Goal: Task Accomplishment & Management: Complete application form

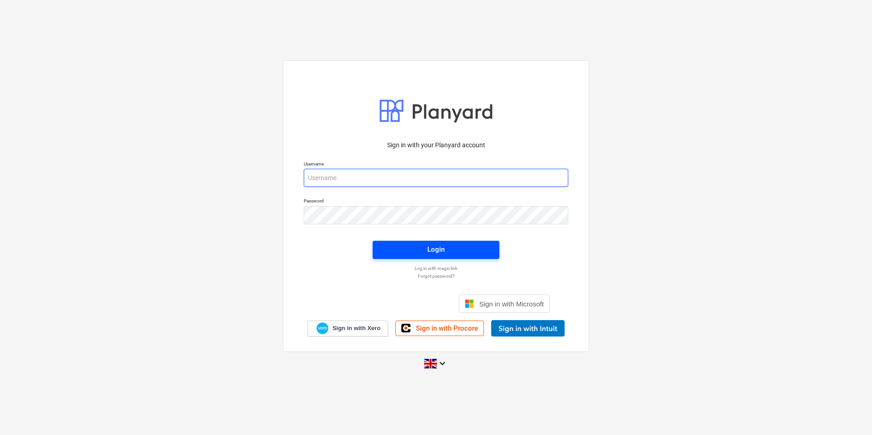
type input "[EMAIL_ADDRESS][DOMAIN_NAME]"
click at [415, 259] on button "Login" at bounding box center [436, 250] width 127 height 18
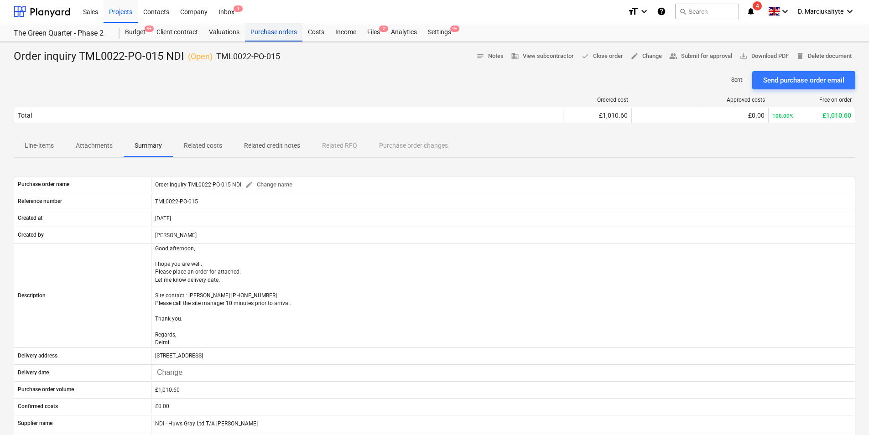
click at [258, 29] on div "Purchase orders" at bounding box center [273, 32] width 57 height 18
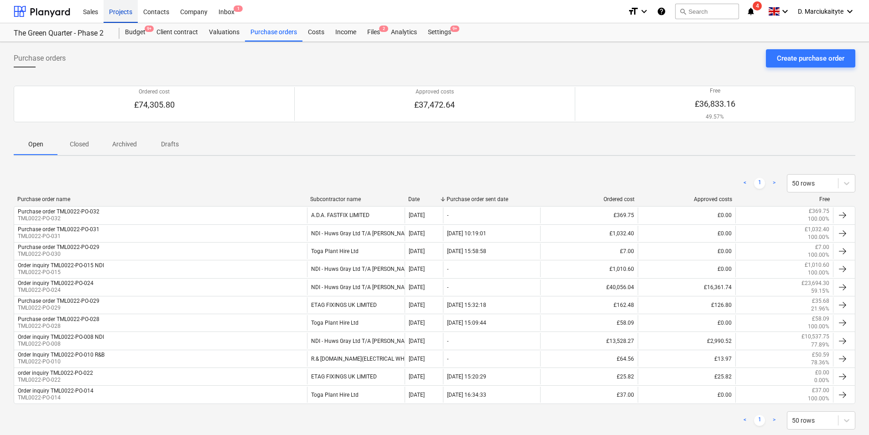
click at [115, 11] on div "Projects" at bounding box center [121, 11] width 34 height 23
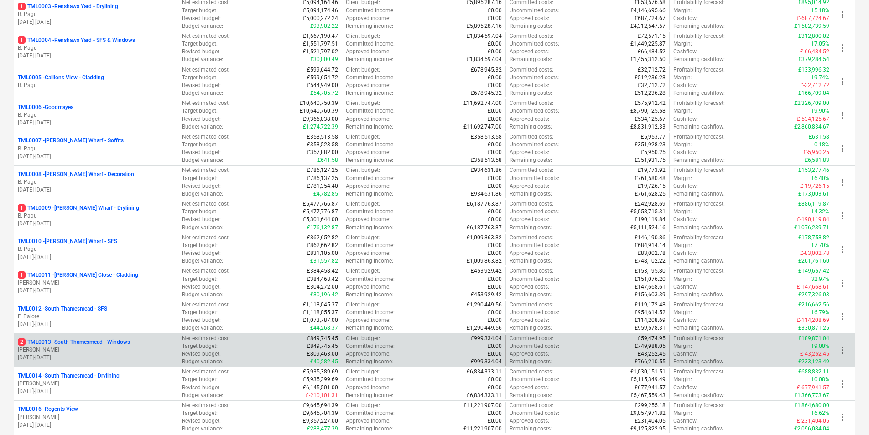
scroll to position [228, 0]
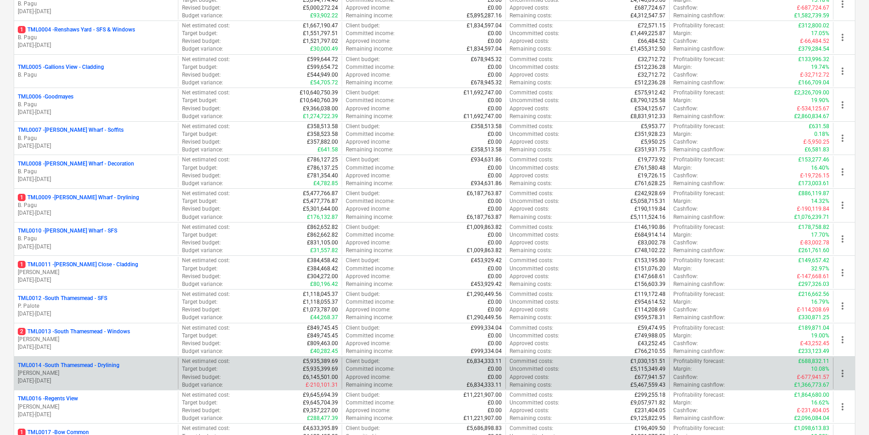
click at [95, 368] on p "TML0014 - South Thamesmead - Drylining" at bounding box center [69, 366] width 102 height 8
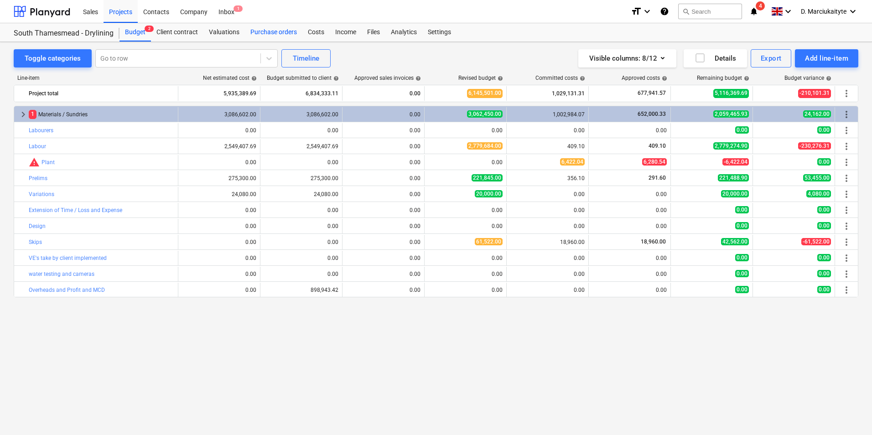
click at [266, 32] on div "Purchase orders" at bounding box center [273, 32] width 57 height 18
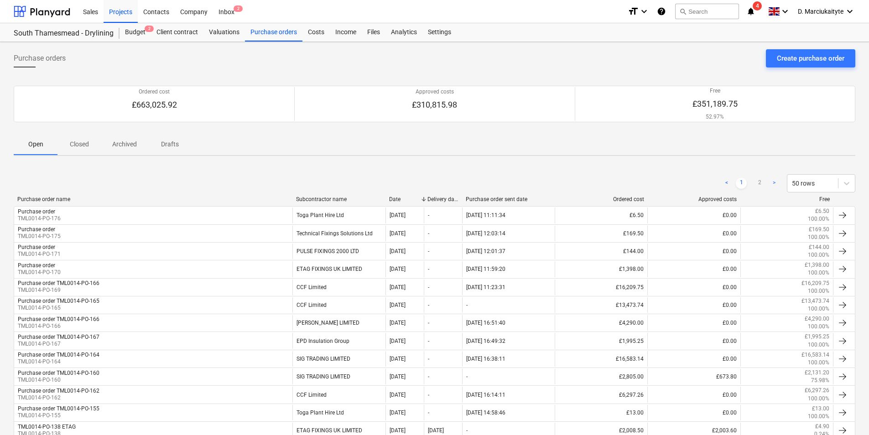
click at [42, 199] on div "Purchase order name" at bounding box center [152, 199] width 271 height 6
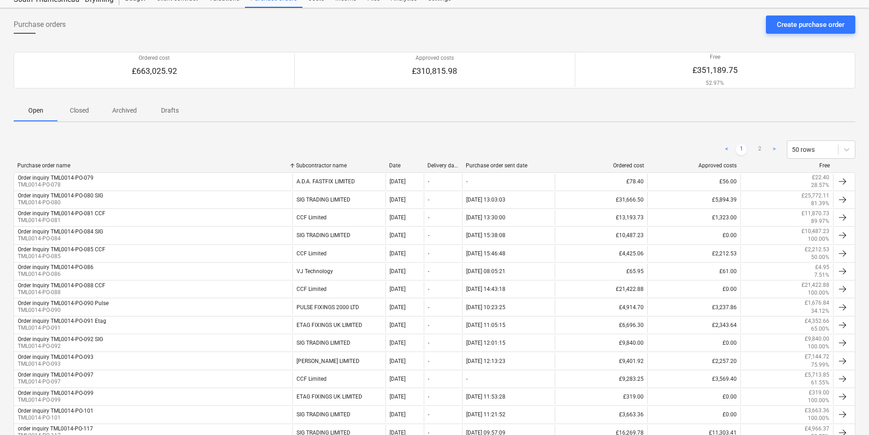
scroll to position [91, 0]
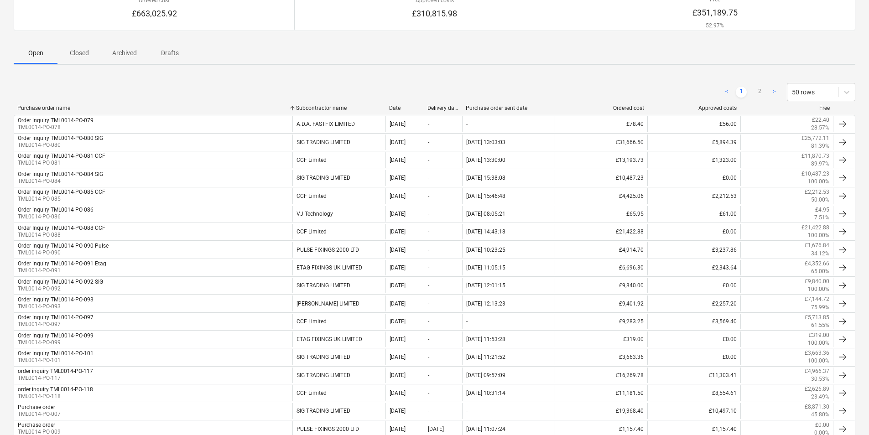
click at [47, 109] on div "Purchase order name" at bounding box center [152, 108] width 271 height 6
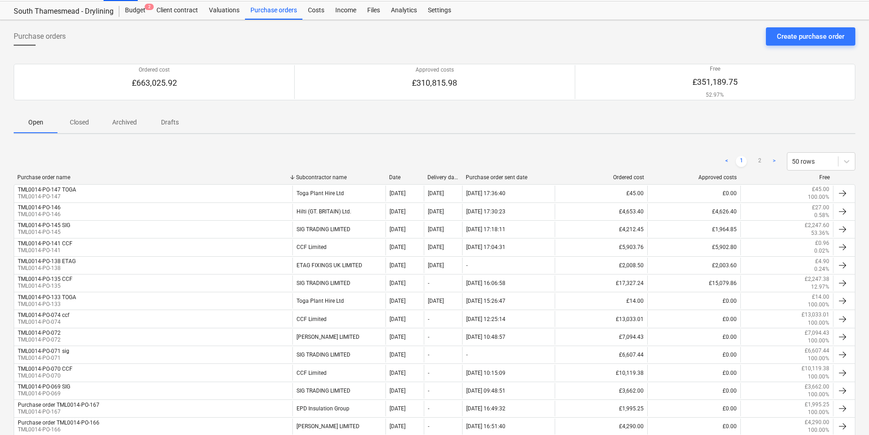
scroll to position [0, 0]
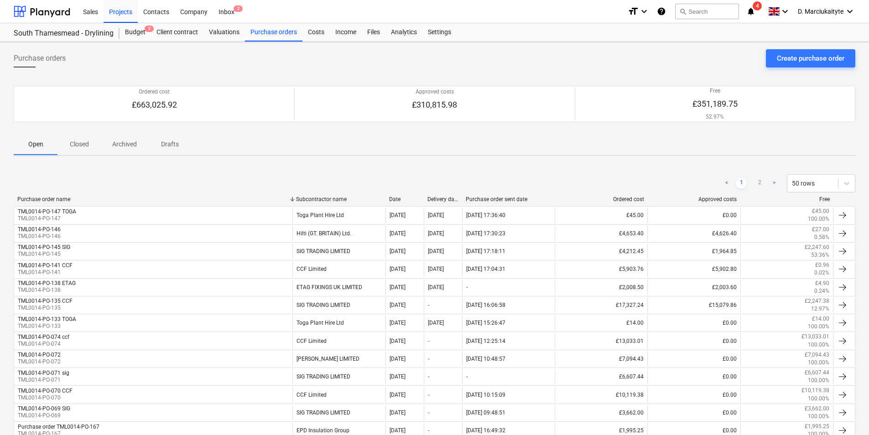
click at [77, 147] on p "Closed" at bounding box center [79, 145] width 22 height 10
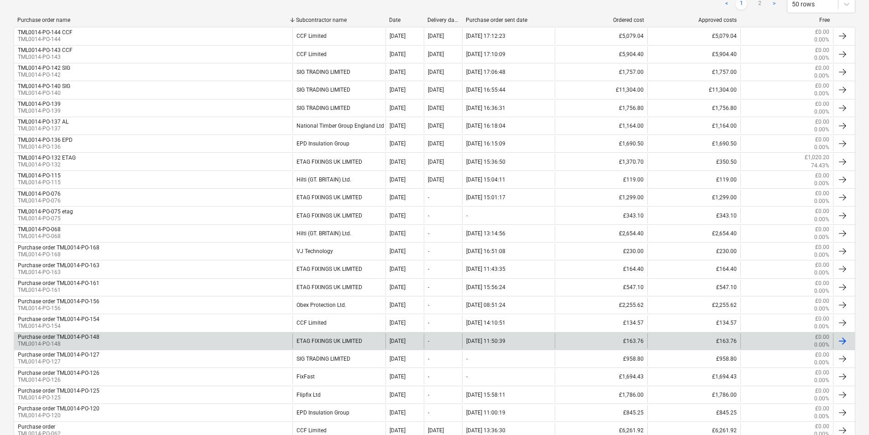
scroll to position [46, 0]
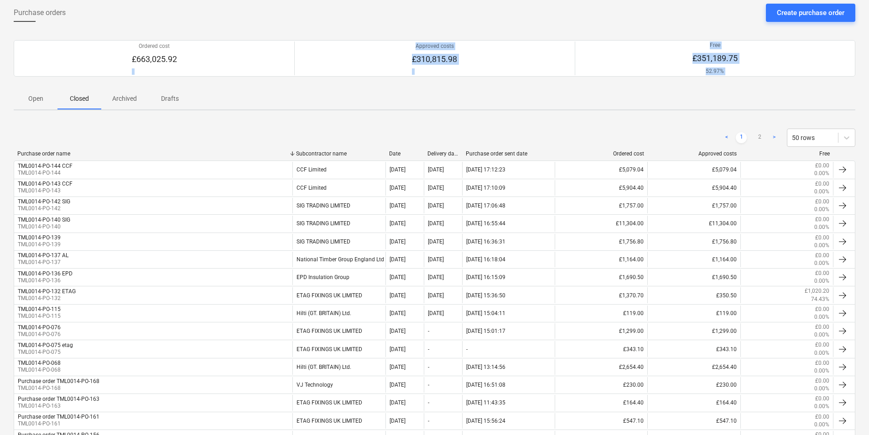
drag, startPoint x: 31, startPoint y: 86, endPoint x: 32, endPoint y: 95, distance: 9.7
drag, startPoint x: 32, startPoint y: 95, endPoint x: 36, endPoint y: 105, distance: 10.4
click at [35, 100] on p "Open" at bounding box center [36, 99] width 22 height 10
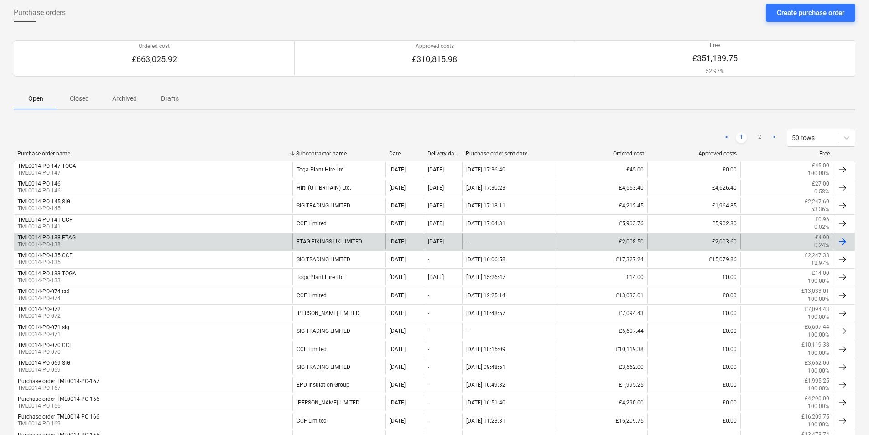
click at [78, 238] on div "TML0014-PO-138 ETAG TML0014-PO-138" at bounding box center [153, 242] width 278 height 16
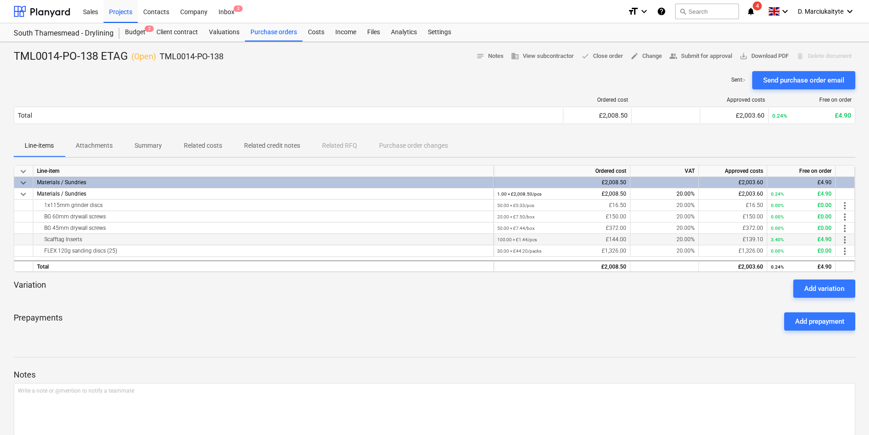
drag, startPoint x: 525, startPoint y: 237, endPoint x: 467, endPoint y: 238, distance: 57.9
click at [0, 0] on div "Scafftag Inserts 100.00 × £1.44 / pcs £144.00 20.00% £139.10 3.40% £4.90 more_v…" at bounding box center [0, 0] width 0 height 0
click at [325, 238] on div "Scafftag Inserts" at bounding box center [263, 239] width 453 height 11
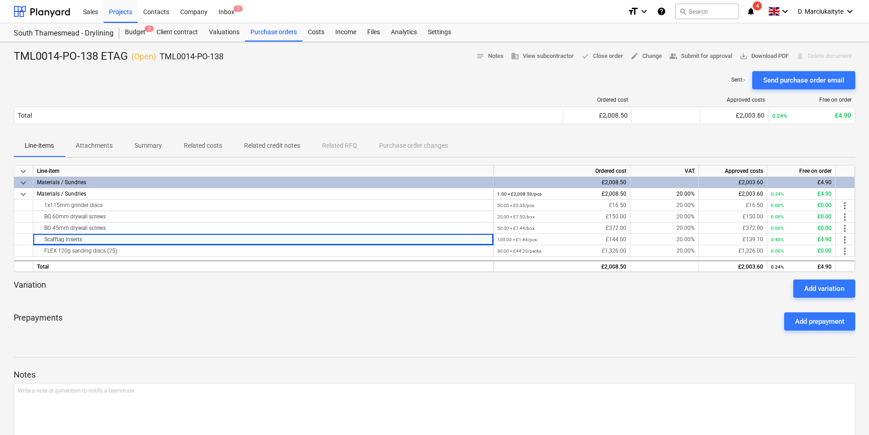
drag, startPoint x: 653, startPoint y: 57, endPoint x: 466, endPoint y: 137, distance: 203.4
click at [646, 90] on div "TML0014-PO-138 ETAG ( Open ) TML0014-PO-138 notes Notes business View subcontra…" at bounding box center [434, 258] width 869 height 432
drag, startPoint x: 164, startPoint y: 145, endPoint x: 151, endPoint y: 146, distance: 12.4
click at [155, 146] on span "Summary" at bounding box center [148, 145] width 49 height 15
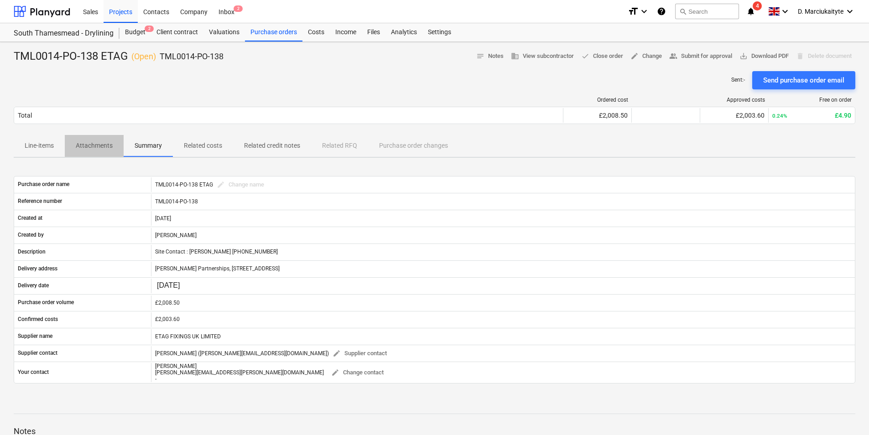
drag, startPoint x: 99, startPoint y: 142, endPoint x: 108, endPoint y: 147, distance: 10.4
click at [99, 143] on p "Attachments" at bounding box center [94, 146] width 37 height 10
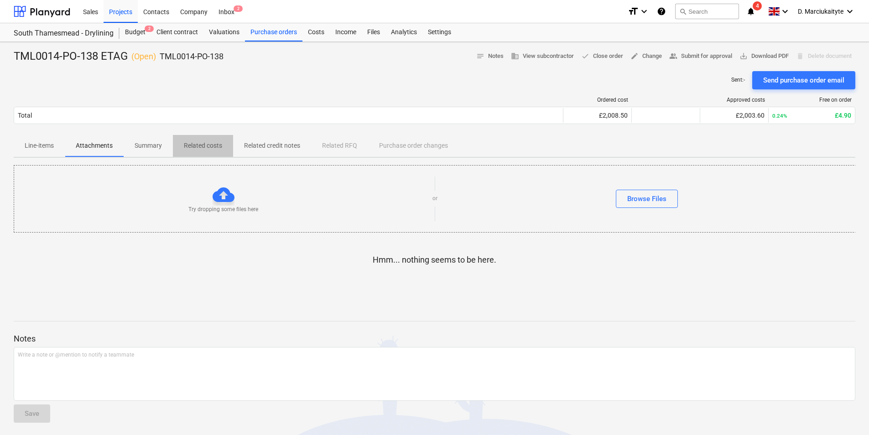
click at [211, 142] on p "Related costs" at bounding box center [203, 146] width 38 height 10
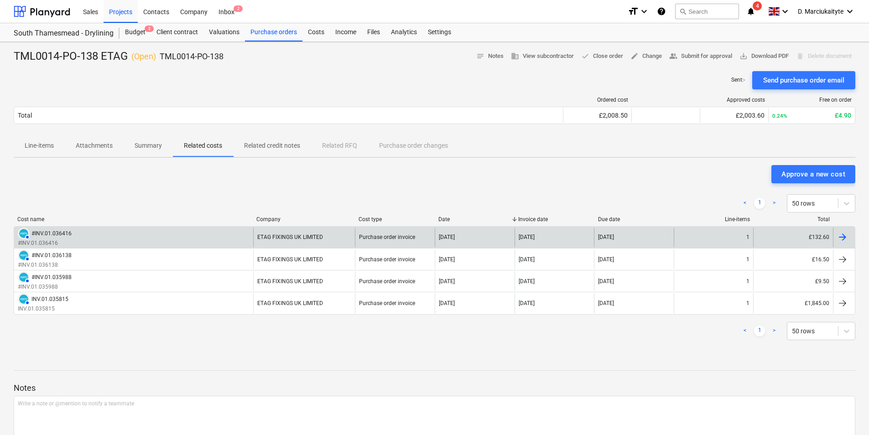
click at [170, 235] on div "AUTHORISED #INV.01.036416 #INV.01.036416" at bounding box center [133, 238] width 239 height 20
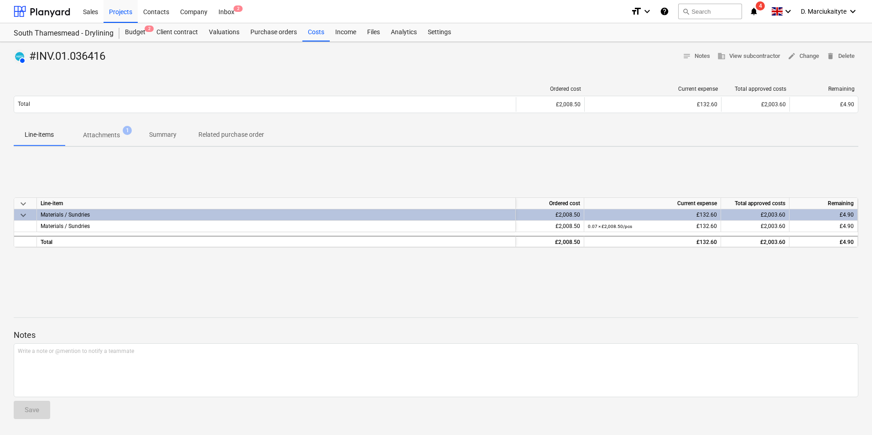
click at [95, 150] on div "AUTHORISED #INV.01.036416 notes Notes business View subcontractor edit Change d…" at bounding box center [436, 238] width 872 height 393
click at [101, 141] on span "Attachments 1" at bounding box center [101, 135] width 73 height 16
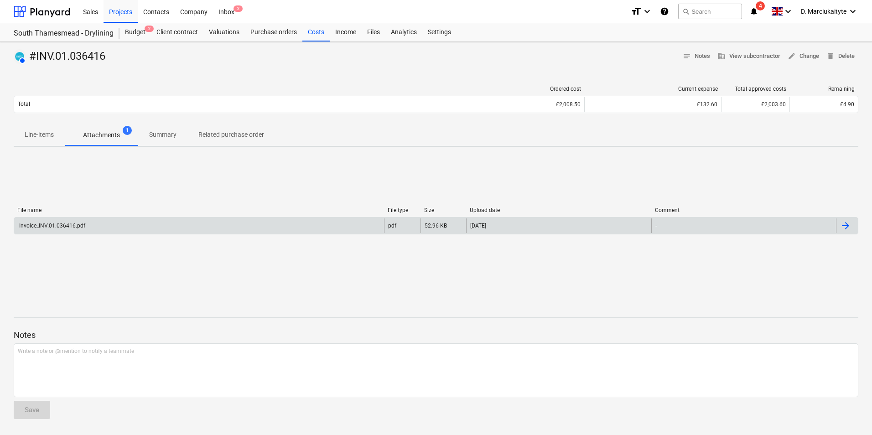
click at [123, 228] on div "Invoice_INV.01.036416.pdf" at bounding box center [199, 226] width 370 height 15
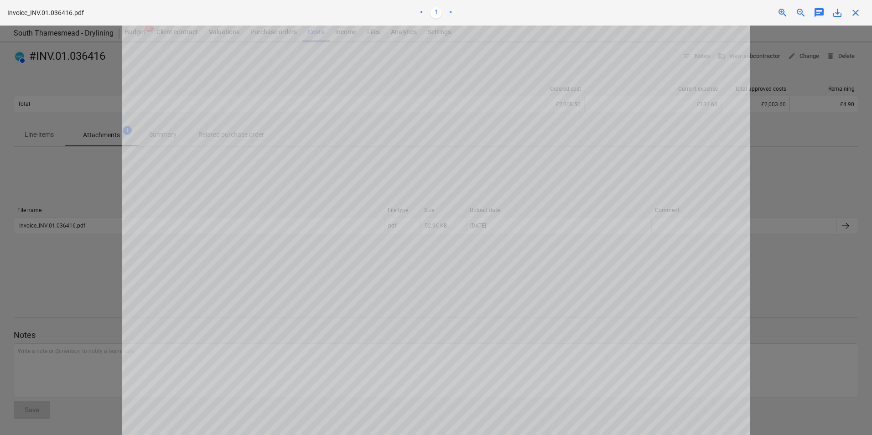
click at [823, 164] on div at bounding box center [436, 231] width 872 height 410
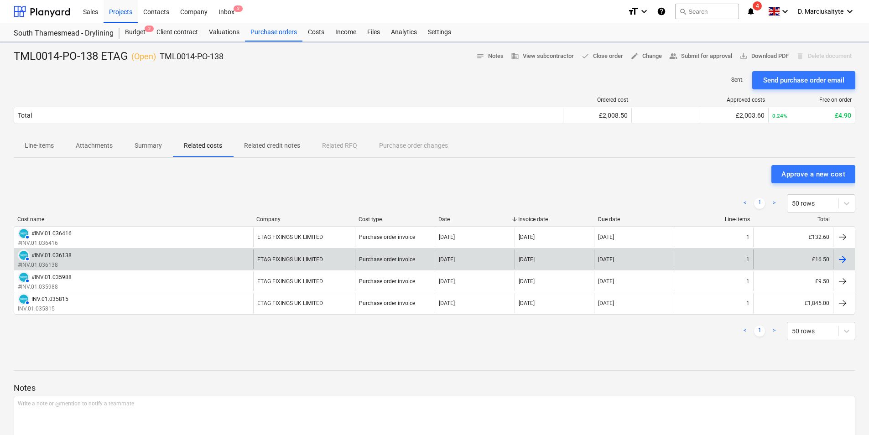
click at [148, 256] on div "AUTHORISED #INV.01.036138 #INV.01.036138" at bounding box center [133, 260] width 239 height 20
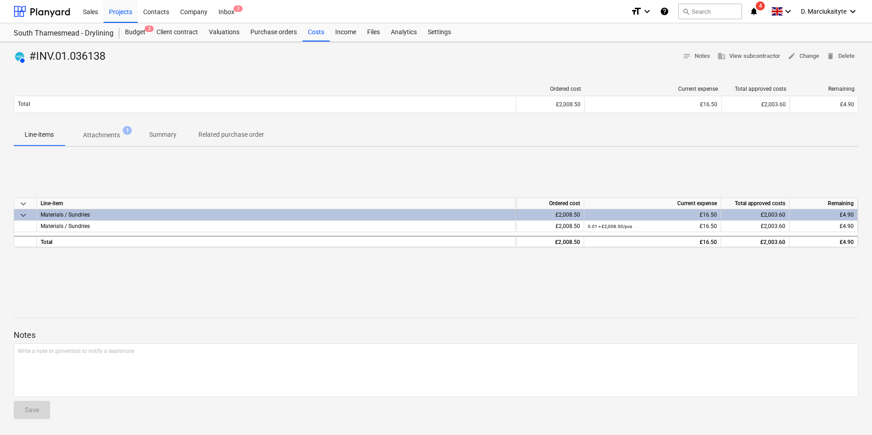
click at [104, 135] on p "Attachments" at bounding box center [101, 135] width 37 height 10
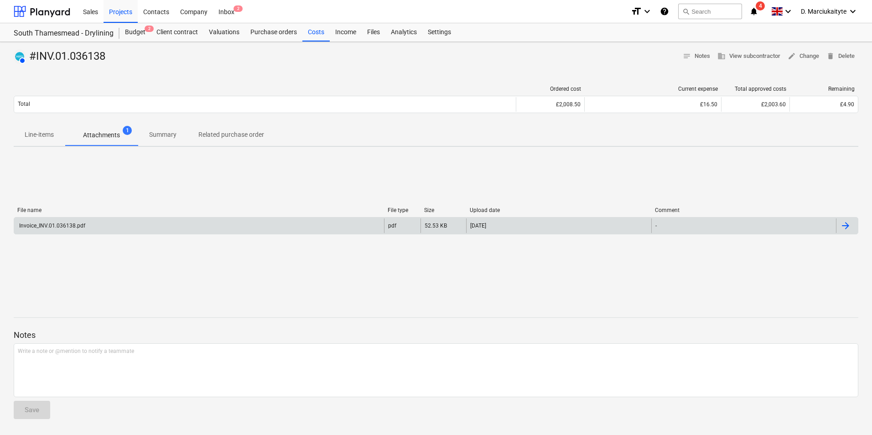
click at [133, 227] on div "Invoice_INV.01.036138.pdf" at bounding box center [199, 226] width 370 height 15
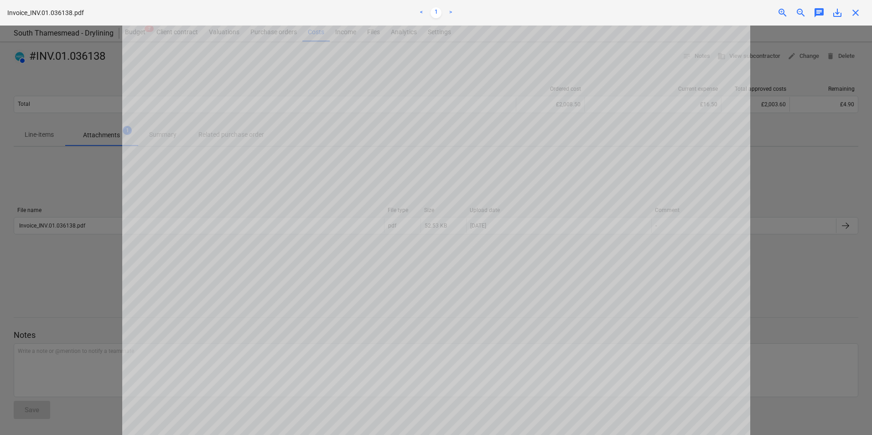
click at [864, 10] on div "close" at bounding box center [856, 12] width 18 height 11
click at [860, 12] on span "close" at bounding box center [855, 12] width 11 height 11
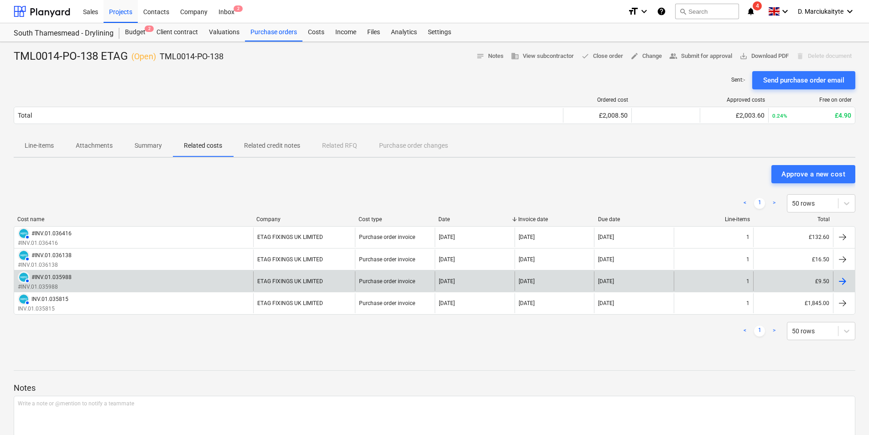
click at [131, 281] on div "AUTHORISED #INV.01.035988 #INV.01.035988" at bounding box center [133, 281] width 239 height 20
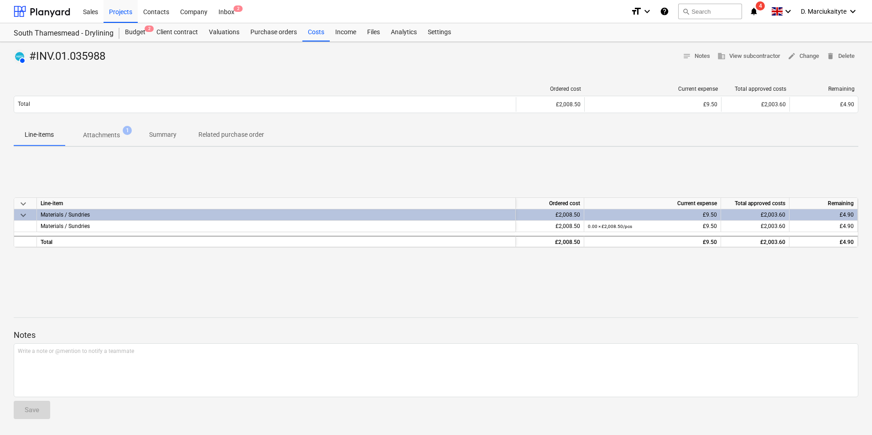
click at [125, 134] on span "1" at bounding box center [127, 130] width 9 height 9
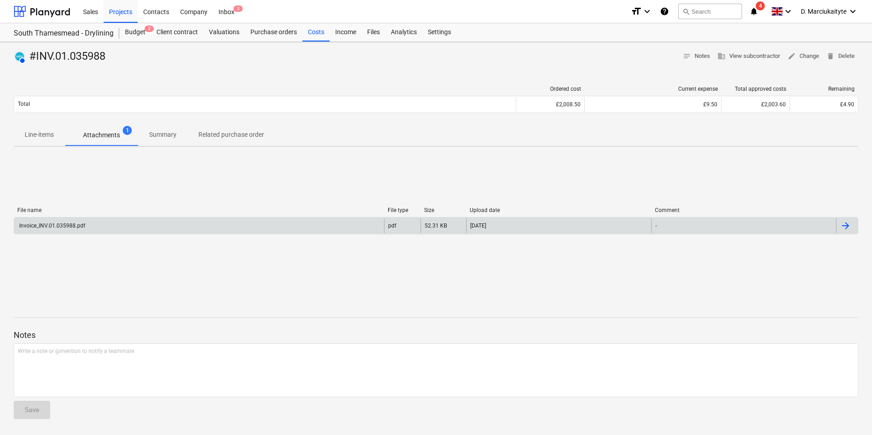
click at [161, 226] on div "Invoice_INV.01.035988.pdf" at bounding box center [199, 226] width 370 height 15
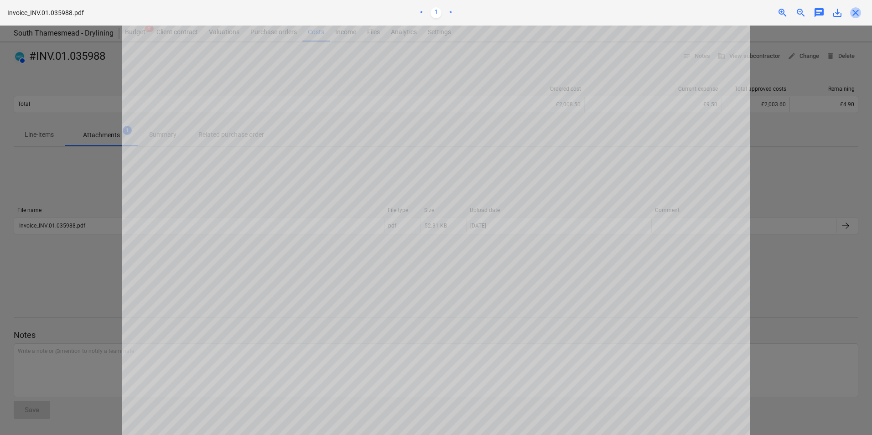
click at [860, 16] on span "close" at bounding box center [855, 12] width 11 height 11
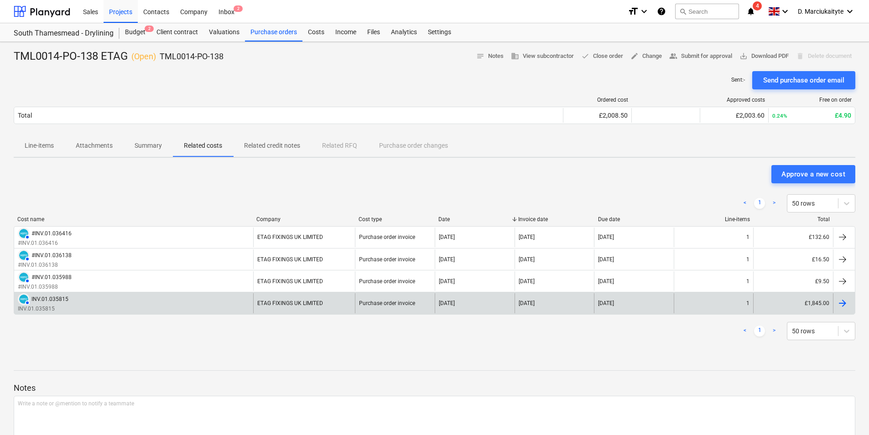
click at [66, 302] on div "INV.01.035815" at bounding box center [49, 299] width 37 height 6
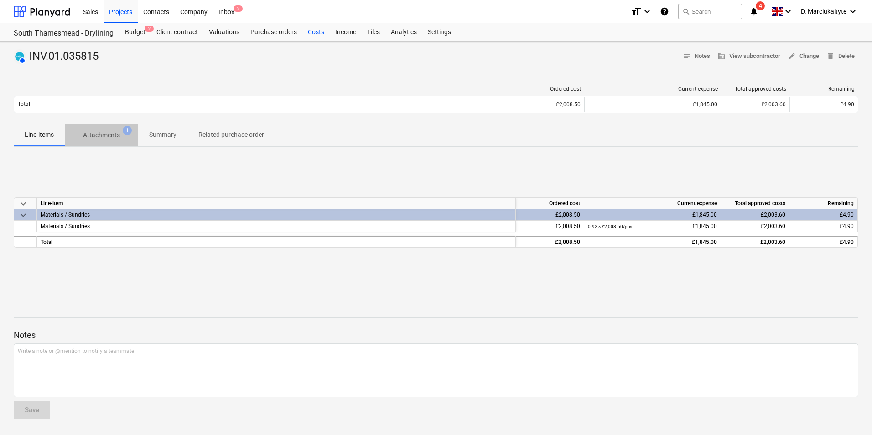
click at [117, 129] on span "Attachments 1" at bounding box center [101, 135] width 73 height 16
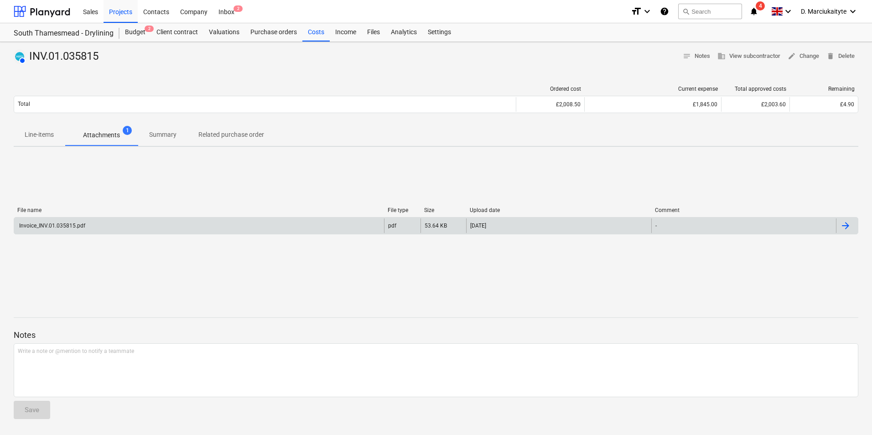
click at [88, 221] on div "Invoice_INV.01.035815.pdf" at bounding box center [199, 226] width 370 height 15
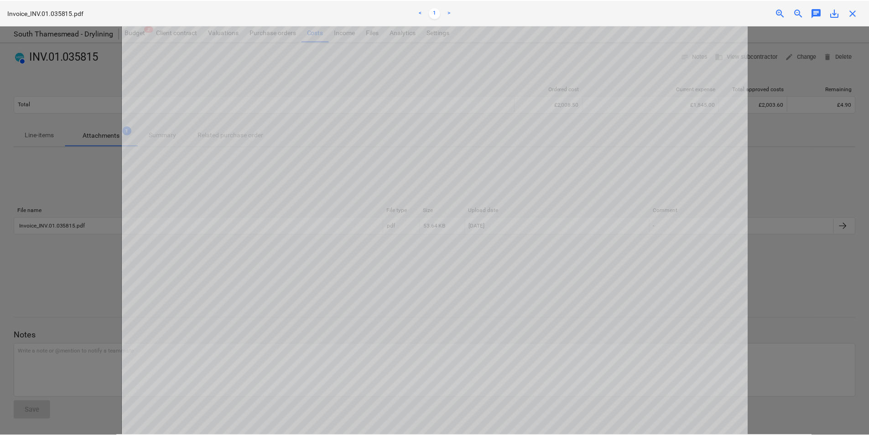
scroll to position [91, 0]
click at [836, 15] on span "save_alt" at bounding box center [837, 12] width 11 height 11
click at [830, 57] on div at bounding box center [436, 231] width 872 height 410
click at [855, 10] on span "close" at bounding box center [855, 12] width 11 height 11
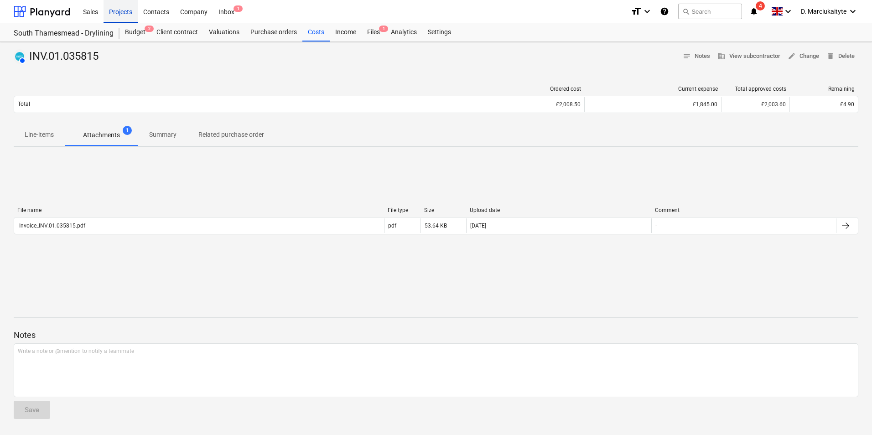
click at [130, 6] on div "Projects" at bounding box center [121, 11] width 34 height 23
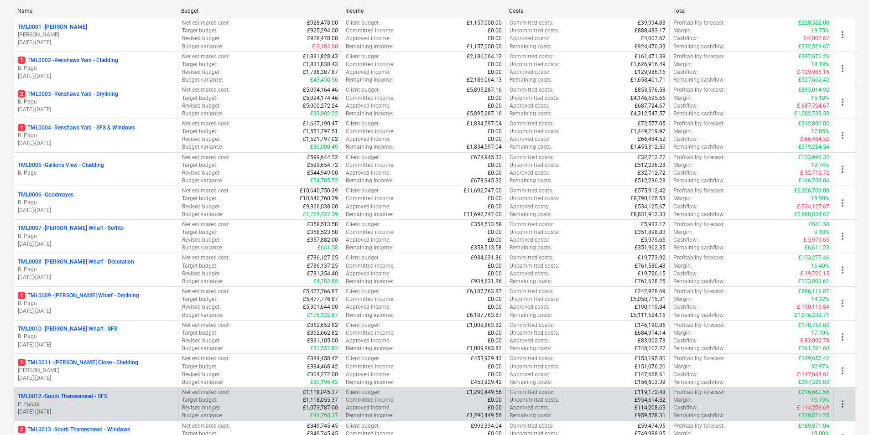
scroll to position [319, 0]
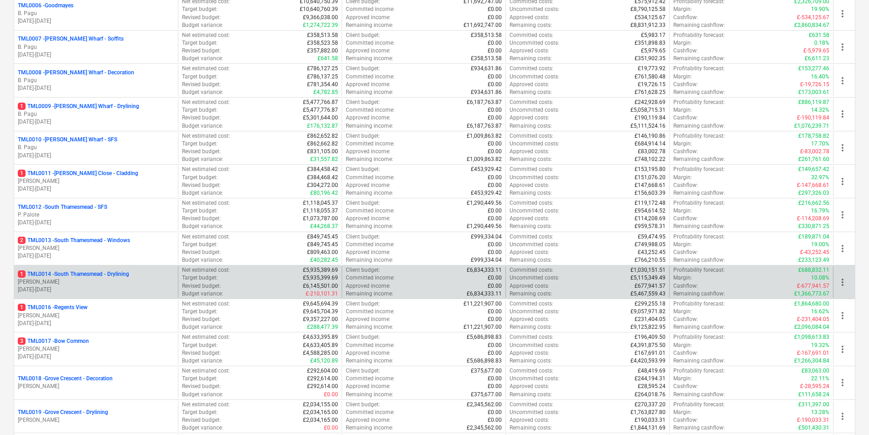
click at [88, 277] on p "1 TML0014 - South Thamesmead - Drylining" at bounding box center [73, 275] width 111 height 8
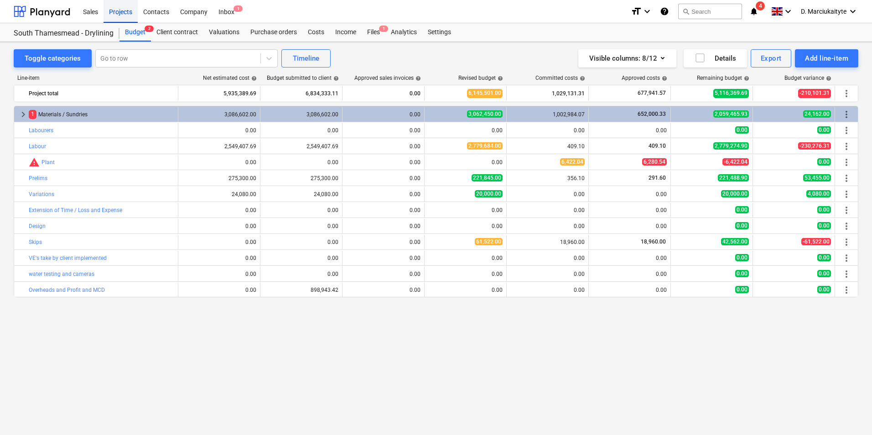
click at [124, 4] on div "Projects" at bounding box center [121, 11] width 34 height 23
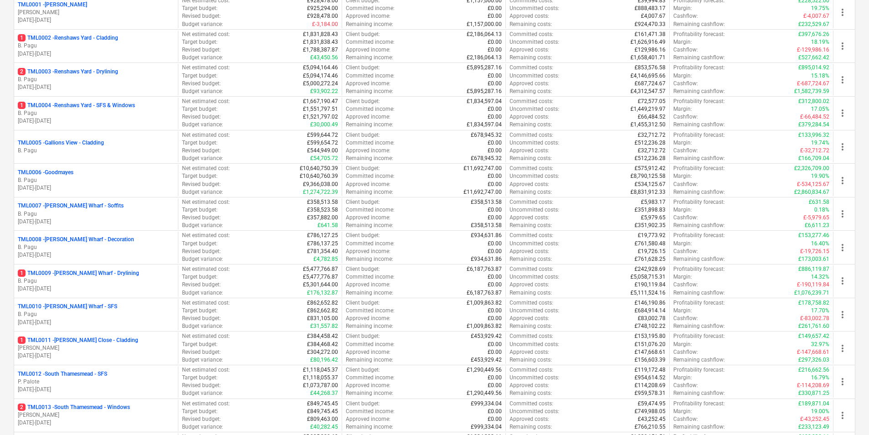
scroll to position [365, 0]
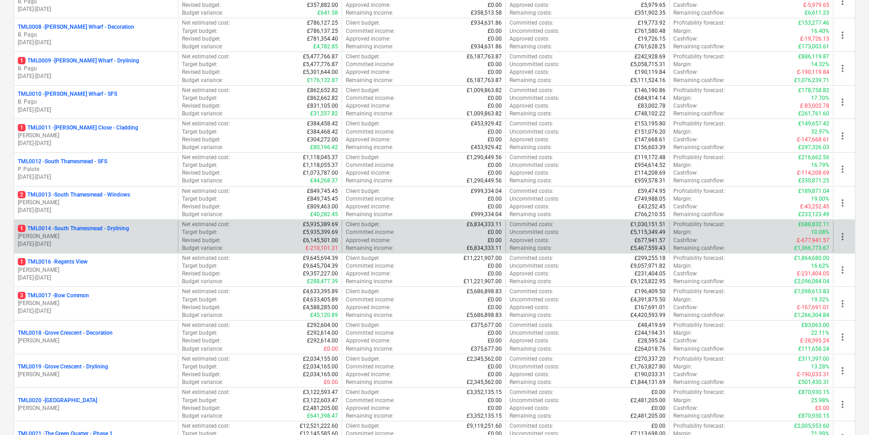
click at [73, 230] on p "1 TML0014 - South Thamesmead - Drylining" at bounding box center [73, 229] width 111 height 8
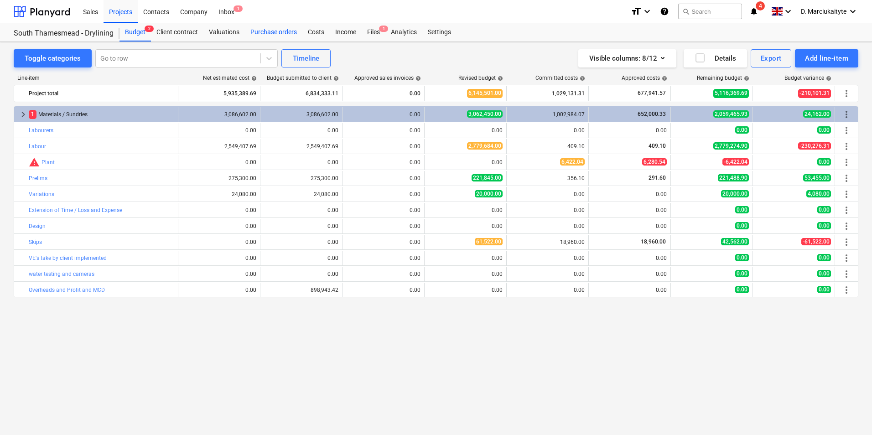
click at [273, 29] on div "Purchase orders" at bounding box center [273, 32] width 57 height 18
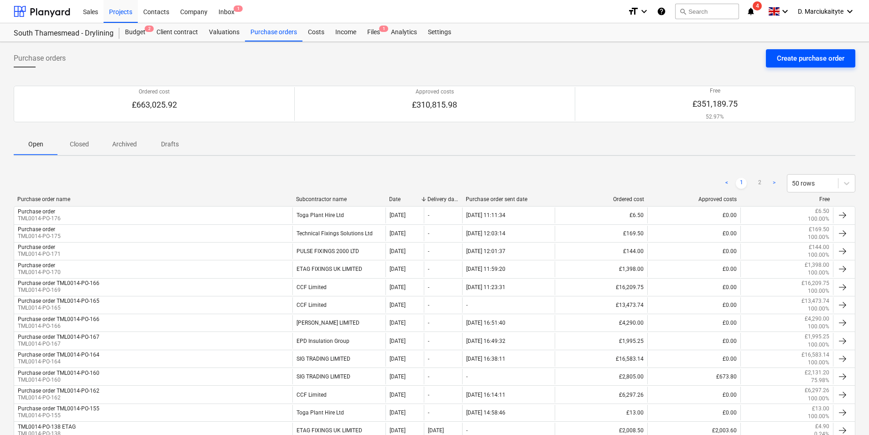
click at [790, 57] on div "Create purchase order" at bounding box center [811, 58] width 68 height 12
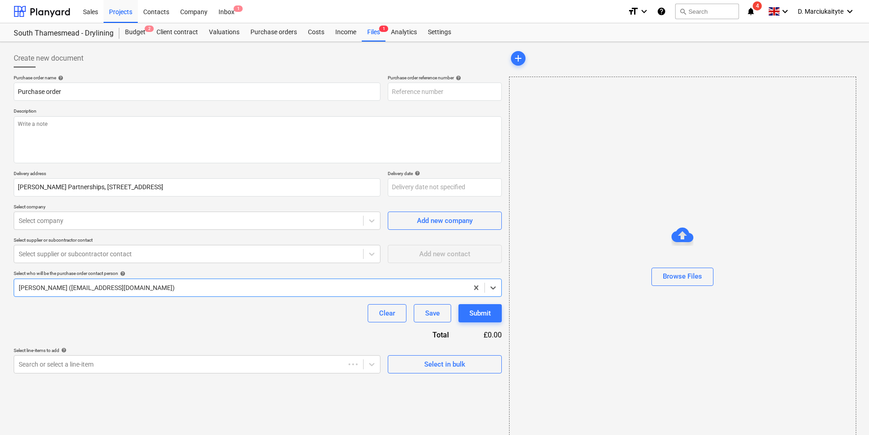
type textarea "x"
type input "TML0014-PO-178"
click at [449, 362] on div "Select in bulk" at bounding box center [444, 365] width 41 height 12
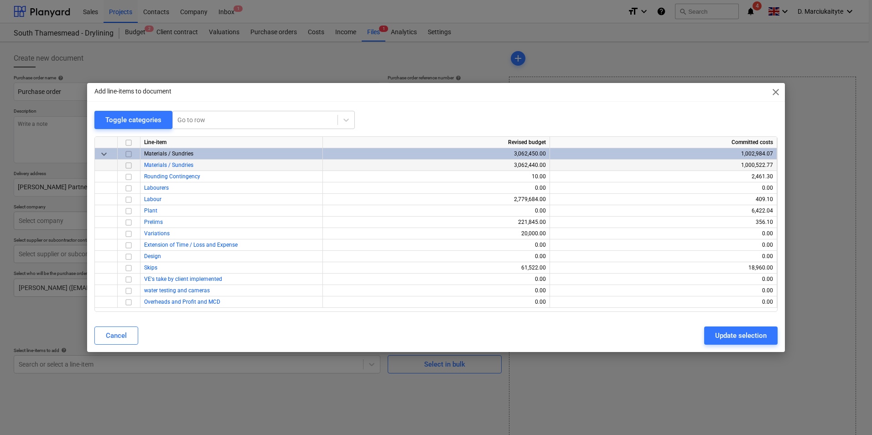
click at [130, 166] on input "checkbox" at bounding box center [128, 165] width 11 height 11
click at [739, 334] on div "Update selection" at bounding box center [741, 336] width 52 height 12
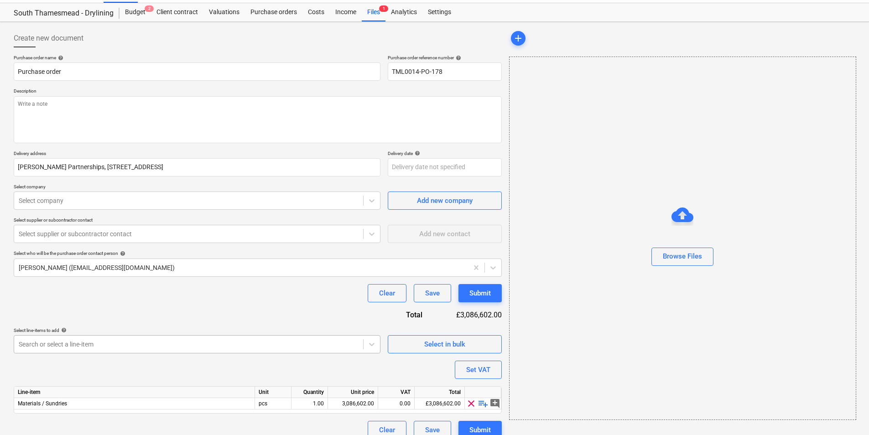
scroll to position [31, 0]
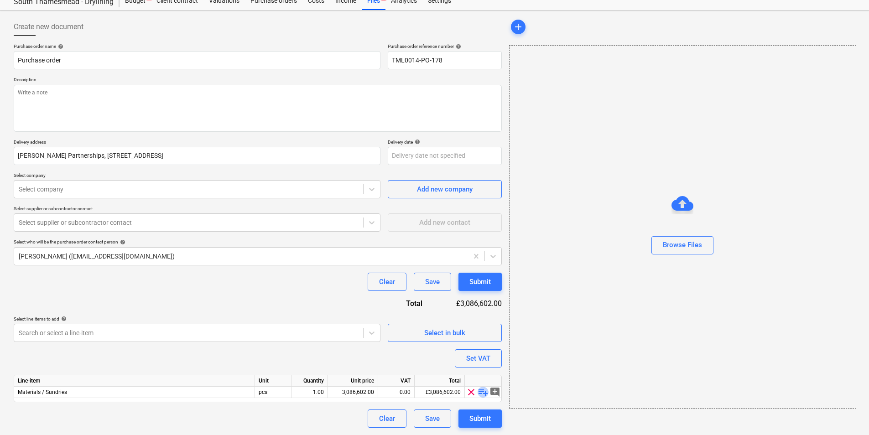
click at [479, 391] on span "playlist_add" at bounding box center [483, 392] width 11 height 11
type textarea "x"
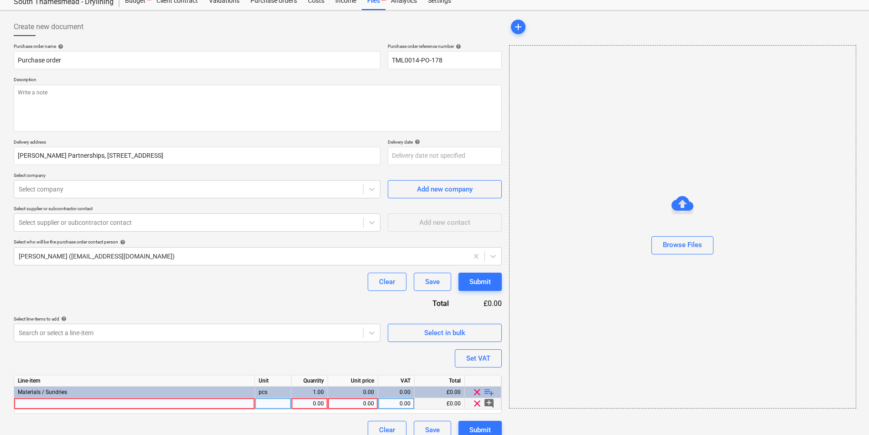
click at [178, 402] on div at bounding box center [134, 403] width 241 height 11
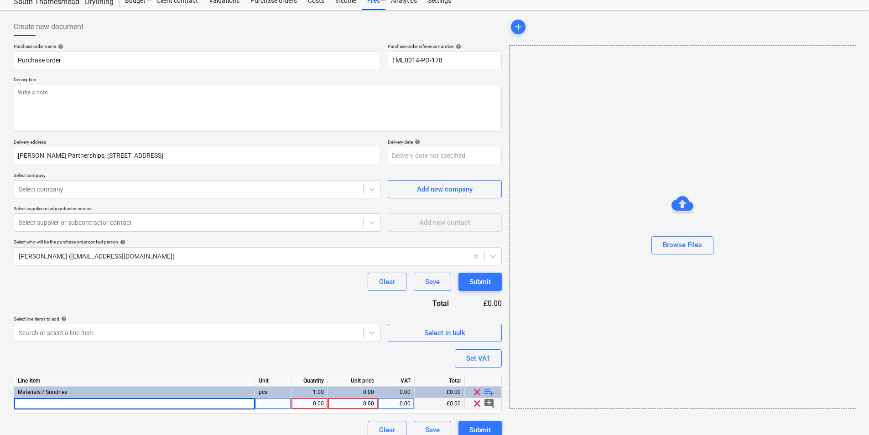
type input "Laddertag Insert"
type textarea "x"
click at [290, 402] on div at bounding box center [273, 403] width 36 height 11
click at [312, 405] on div "1.00" at bounding box center [309, 403] width 29 height 11
type input "90"
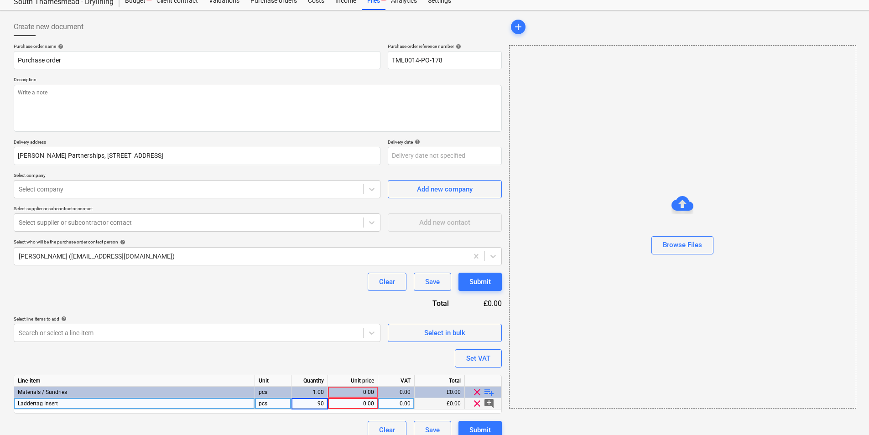
type textarea "x"
type input "0.85"
type textarea "x"
type input "20"
type textarea "x"
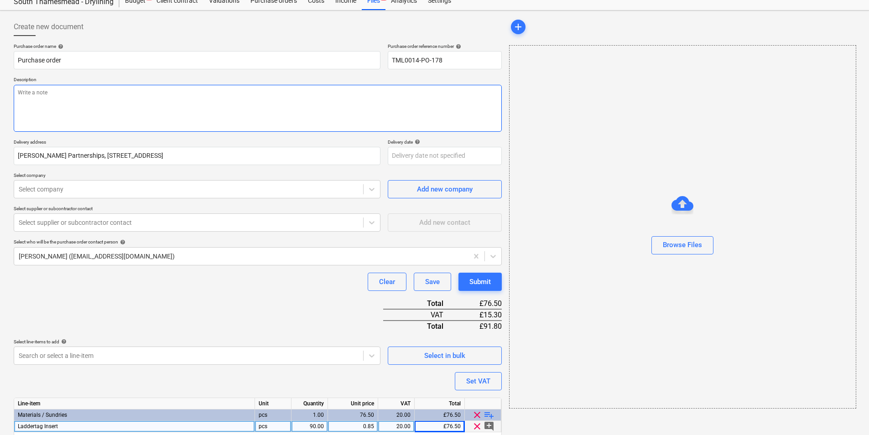
click at [52, 95] on textarea at bounding box center [258, 108] width 488 height 47
type textarea "P"
type textarea "x"
type textarea "Pl"
type textarea "x"
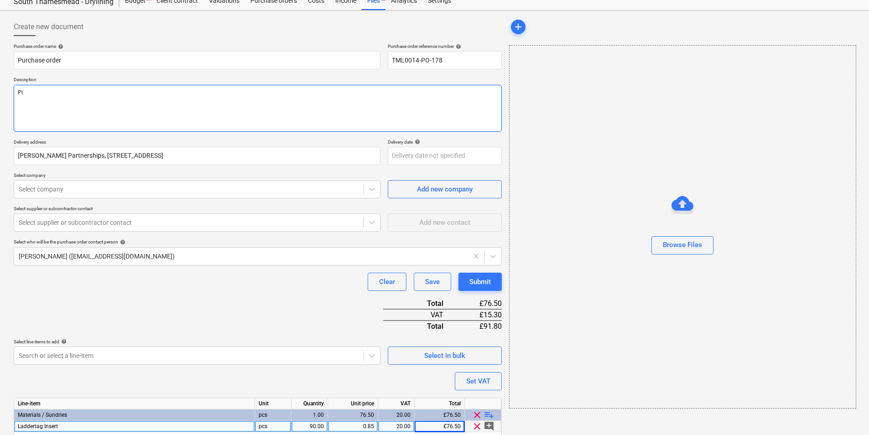
type textarea "Ple"
type textarea "x"
type textarea "Plea"
type textarea "x"
type textarea "Pleas"
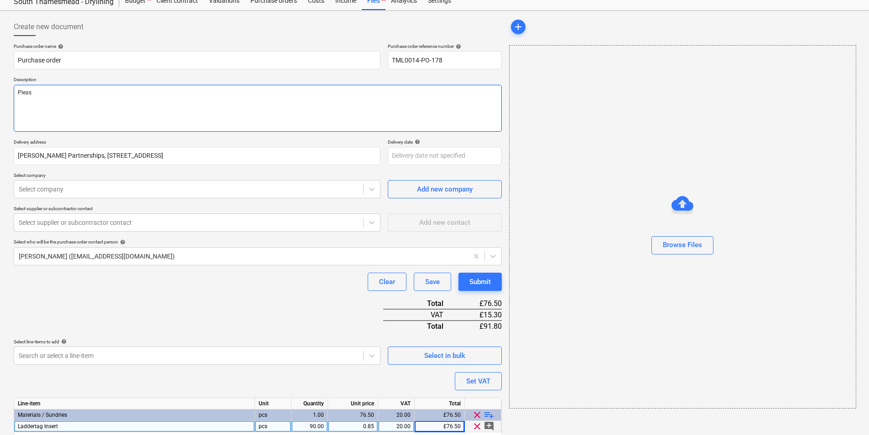
type textarea "x"
type textarea "Please"
type textarea "x"
type textarea "Please"
type textarea "x"
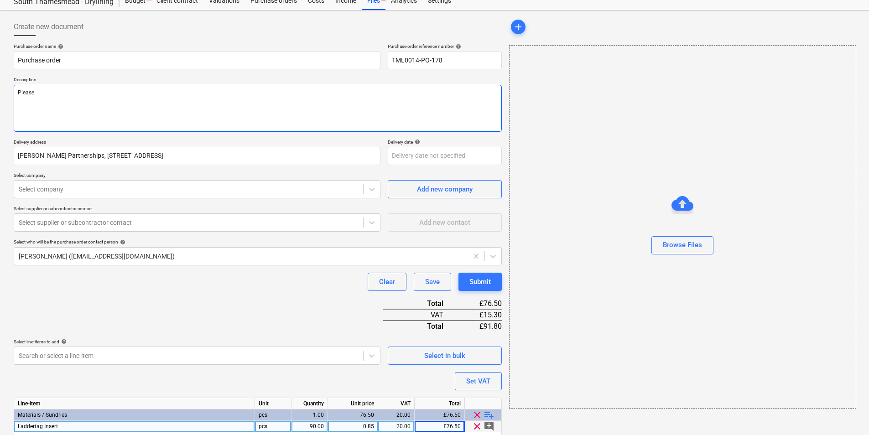
type textarea "Please p"
type textarea "x"
type textarea "Please pr"
type textarea "x"
type textarea "Please pro"
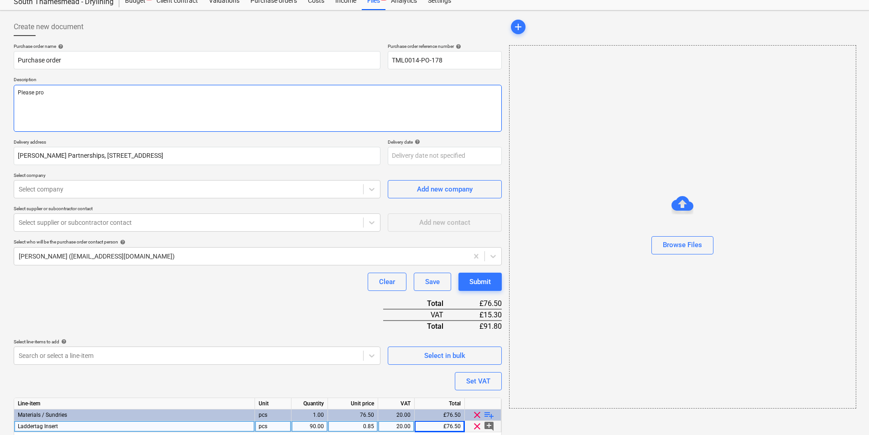
type textarea "x"
type textarea "Please proc"
type textarea "x"
type textarea "Please proce"
type textarea "x"
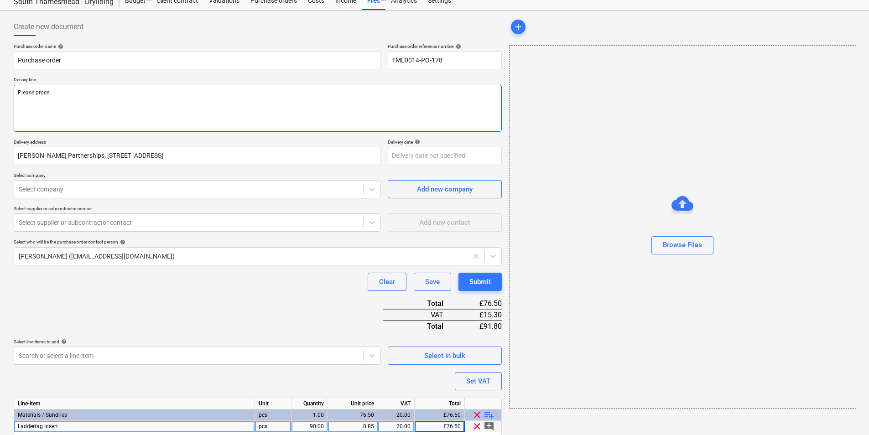
type textarea "Please procee"
type textarea "x"
type textarea "Please proceed"
type textarea "x"
type textarea "Please proceed"
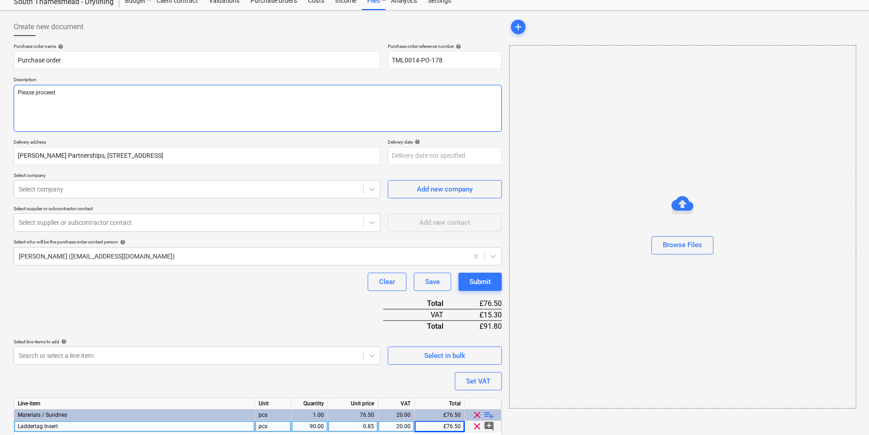
type textarea "x"
type textarea "Please proceed w"
type textarea "x"
type textarea "Please proceed wi"
type textarea "x"
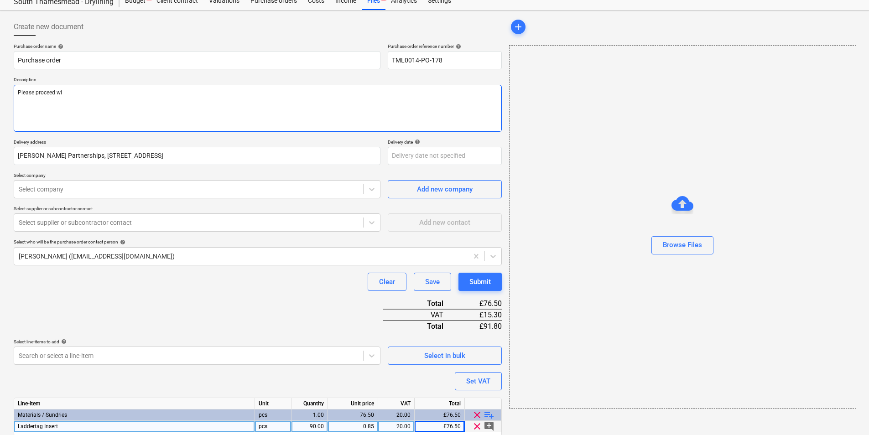
type textarea "Please proceed wit"
type textarea "x"
type textarea "Please proceed with"
type textarea "x"
type textarea "Please proceed with"
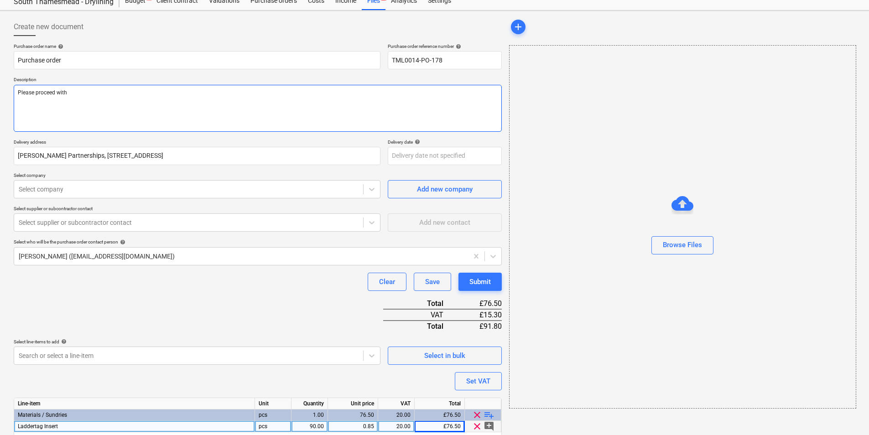
type textarea "x"
type textarea "Please proceed with a"
type textarea "x"
type textarea "Please proceed with at"
type textarea "x"
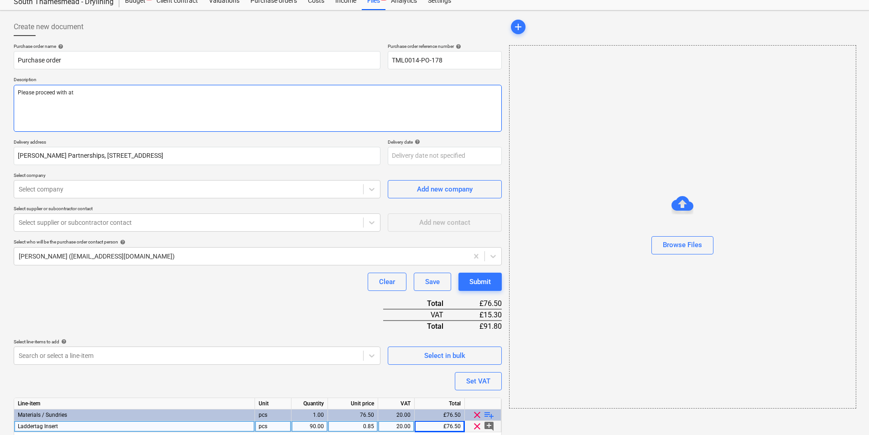
type textarea "Please proceed with att"
type textarea "x"
type textarea "Please proceed with atta"
type textarea "x"
type textarea "Please proceed with attav"
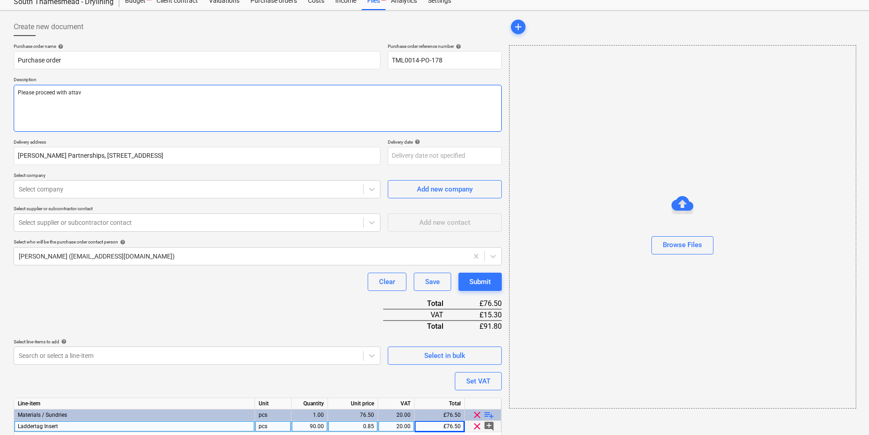
type textarea "x"
type textarea "Please proceed with attavhe"
type textarea "x"
type textarea "Please proceed with attavh"
type textarea "x"
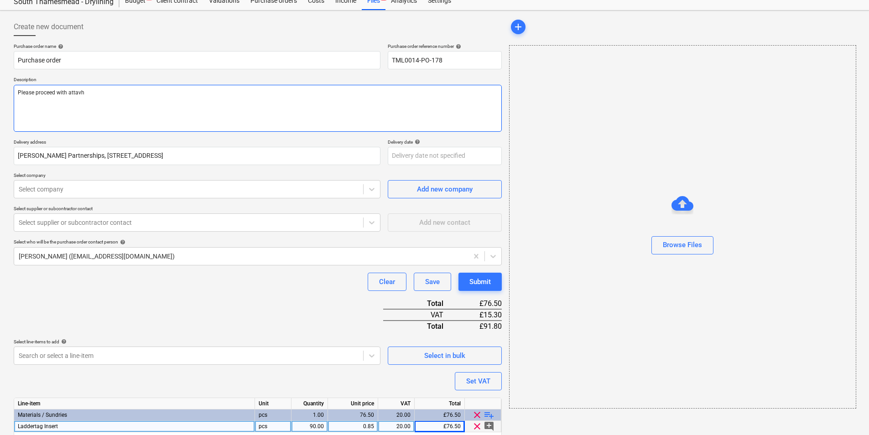
type textarea "Please proceed with attav"
type textarea "x"
type textarea "Please proceed with atta"
type textarea "x"
type textarea "Please proceed with attac"
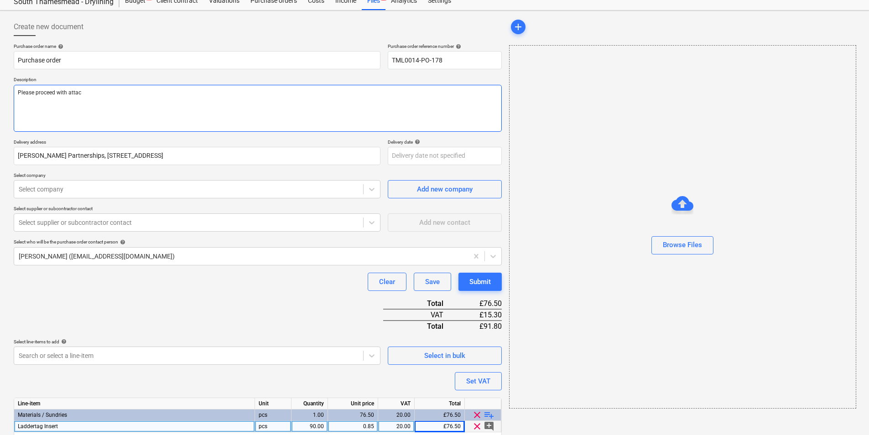
type textarea "x"
type textarea "Please proceed with attach"
type textarea "x"
type textarea "Please proceed with attache"
type textarea "x"
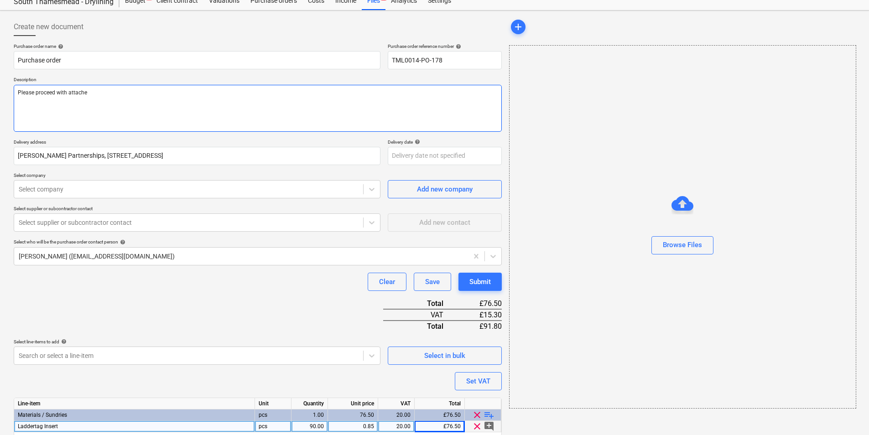
type textarea "Please proceed with attached"
type textarea "x"
type textarea "Please proceed with attached"
type textarea "x"
type textarea "Please proceed with attached o"
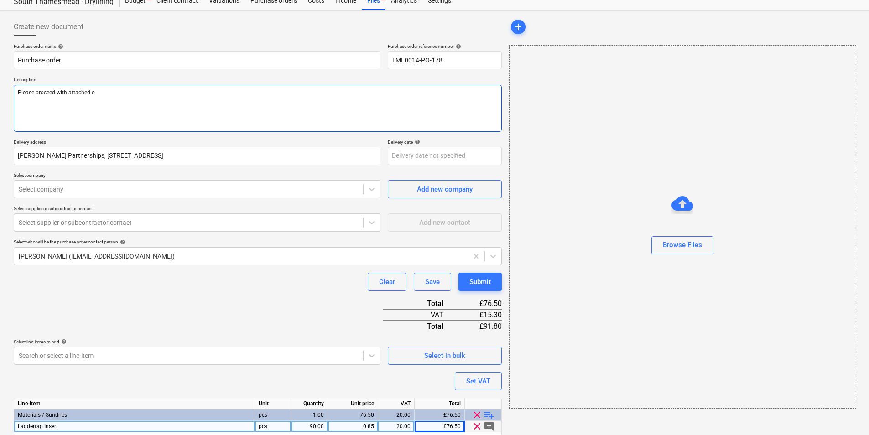
type textarea "x"
type textarea "Please proceed with attached or"
type textarea "x"
type textarea "Please proceed with attached ord"
type textarea "x"
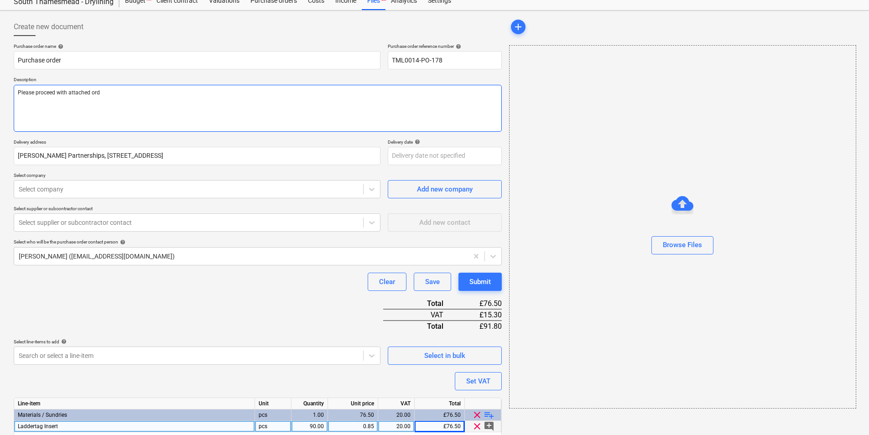
type textarea "Please proceed with attached orde"
type textarea "x"
type textarea "Please proceed with attached order"
type textarea "x"
type textarea "Please proceed with attached order"
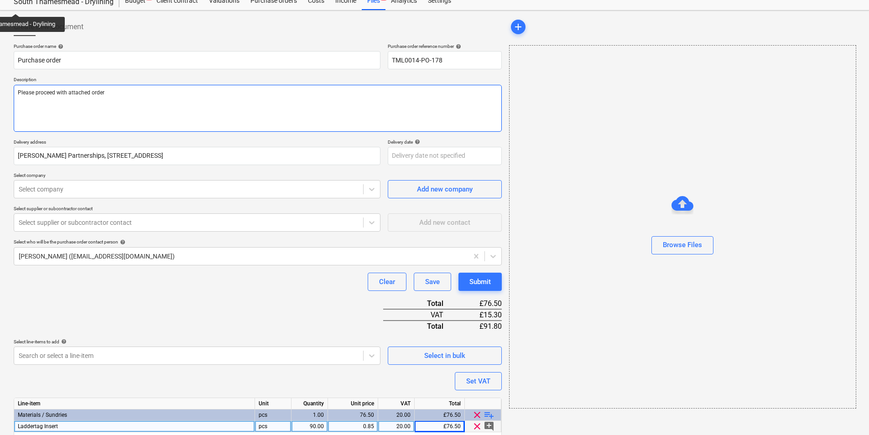
click at [66, 105] on textarea "Please proceed with attached order" at bounding box center [258, 108] width 488 height 47
click at [150, 94] on textarea "Please proceed with attached order" at bounding box center [258, 108] width 488 height 47
type textarea "x"
type textarea "Please proceed with attached order"
paste textarea "Site contact : Ionut 07424539956 Thank you Regards, Demi"
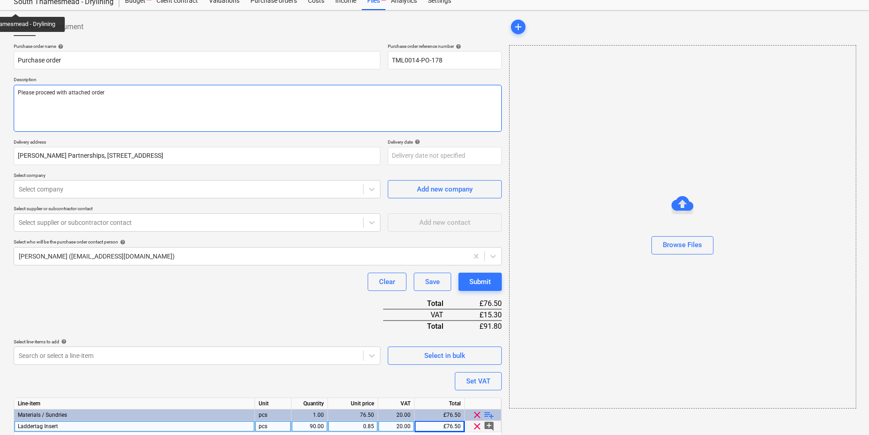
type textarea "x"
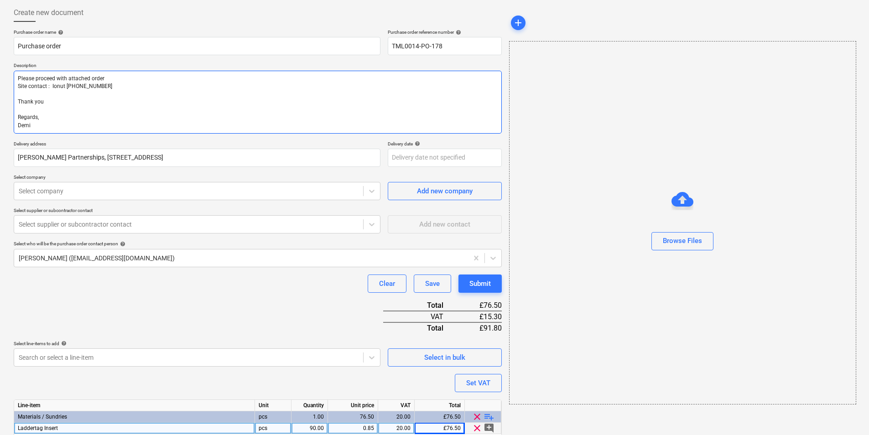
scroll to position [82, 0]
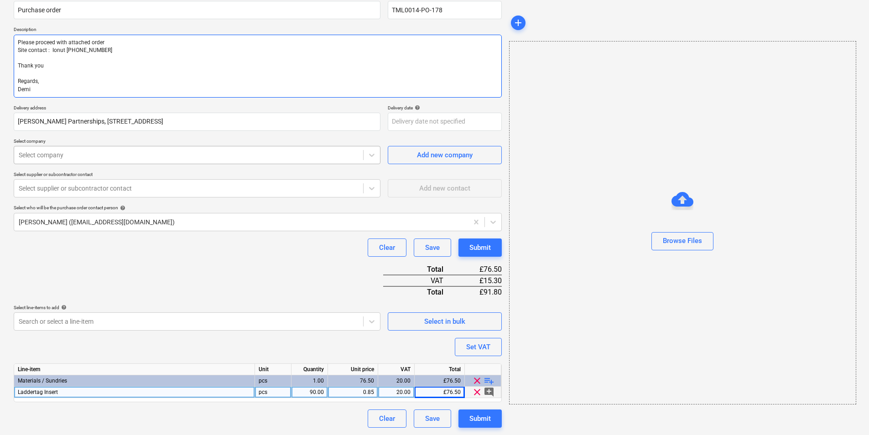
type textarea "Please proceed with attached order Site contact : Ionut 07424539956 Thank you R…"
click at [129, 160] on div "Select company" at bounding box center [188, 155] width 349 height 13
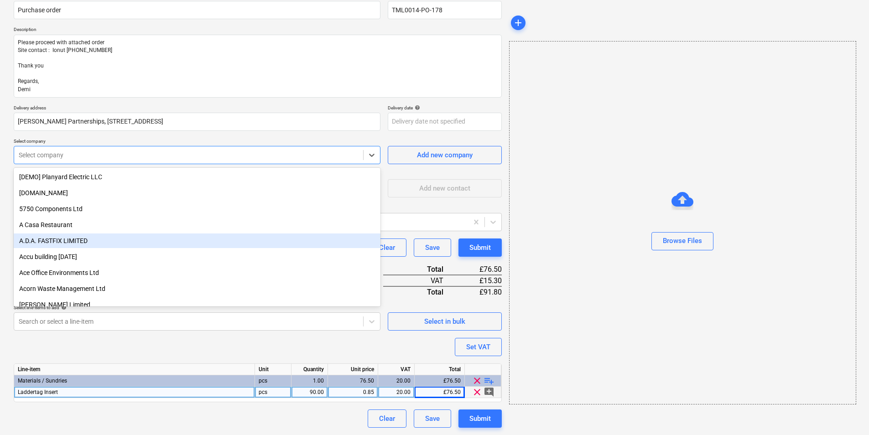
click at [92, 238] on div "A.D.A. FASTFIX LIMITED" at bounding box center [197, 241] width 367 height 15
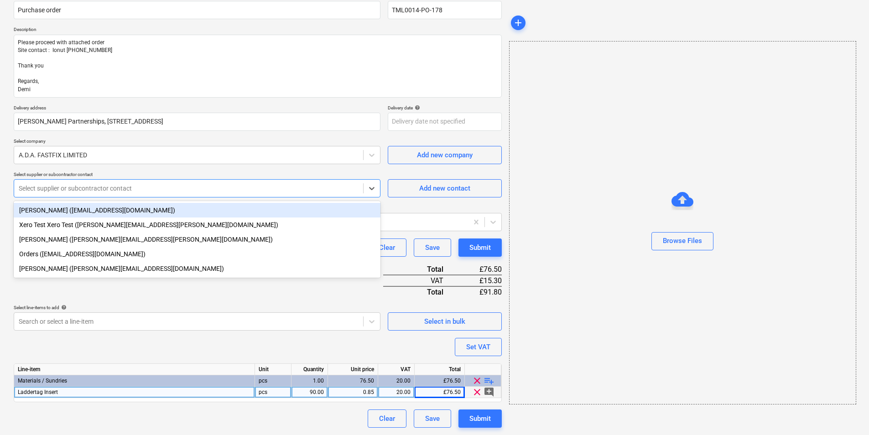
click at [100, 190] on div at bounding box center [189, 188] width 340 height 9
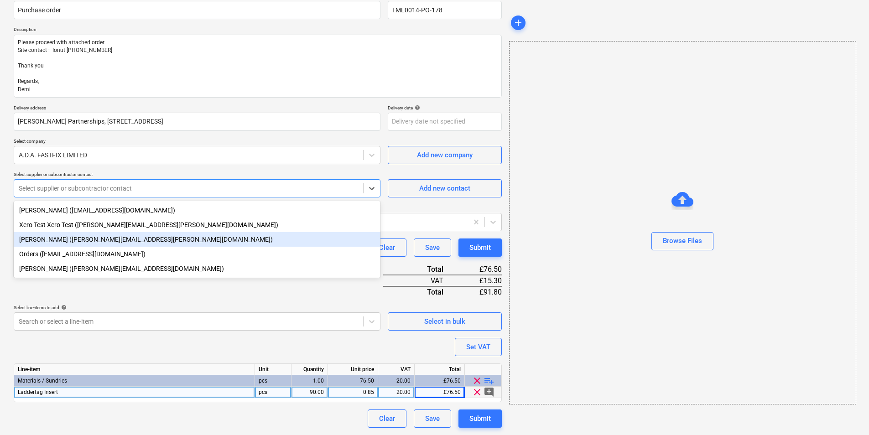
click at [79, 244] on div "Alison Alford (alison.alford@adafastfix.co.uk)" at bounding box center [197, 239] width 367 height 15
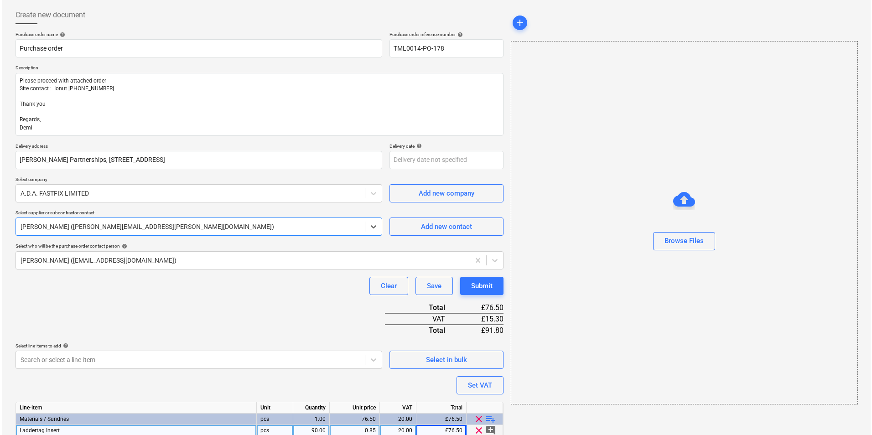
scroll to position [82, 0]
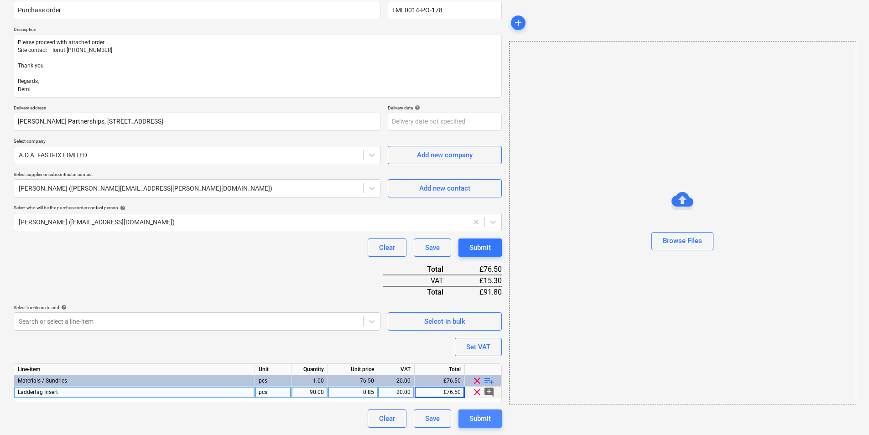
click at [475, 419] on div "Submit" at bounding box center [479, 419] width 21 height 12
type textarea "x"
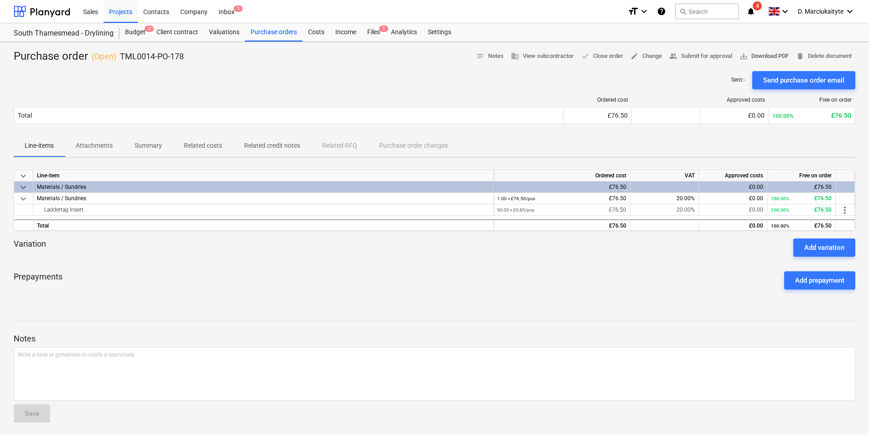
click at [767, 56] on span "save_alt Download PDF" at bounding box center [763, 56] width 49 height 10
click at [145, 260] on div at bounding box center [435, 260] width 842 height 7
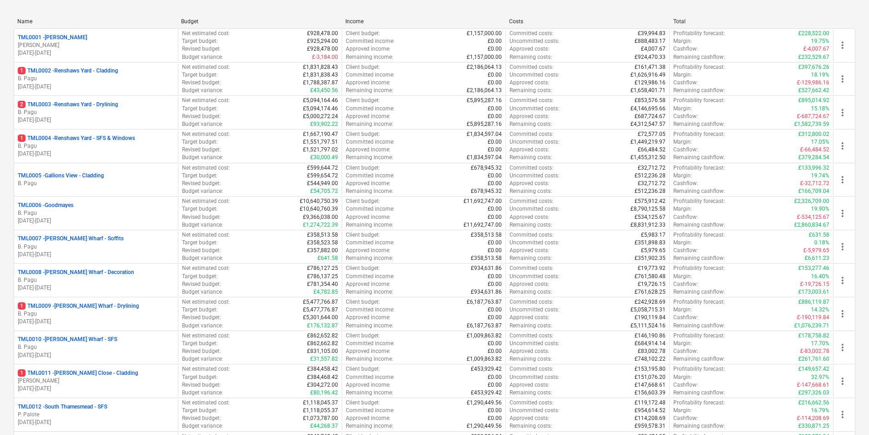
scroll to position [274, 0]
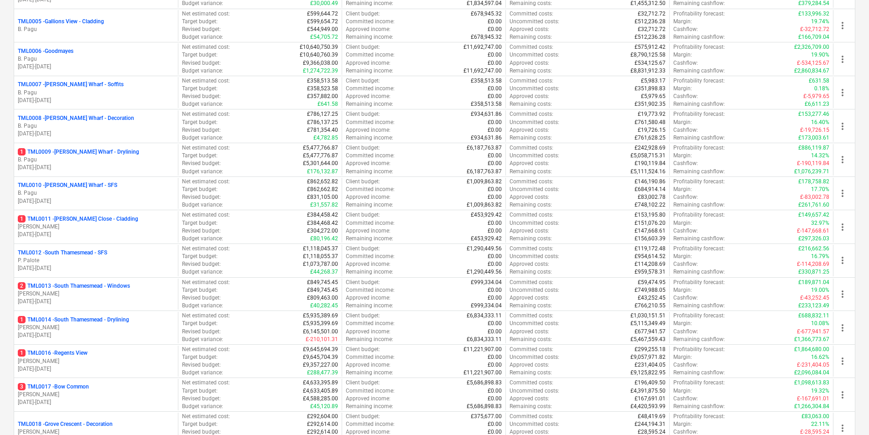
click at [66, 327] on p "[PERSON_NAME]" at bounding box center [96, 328] width 156 height 8
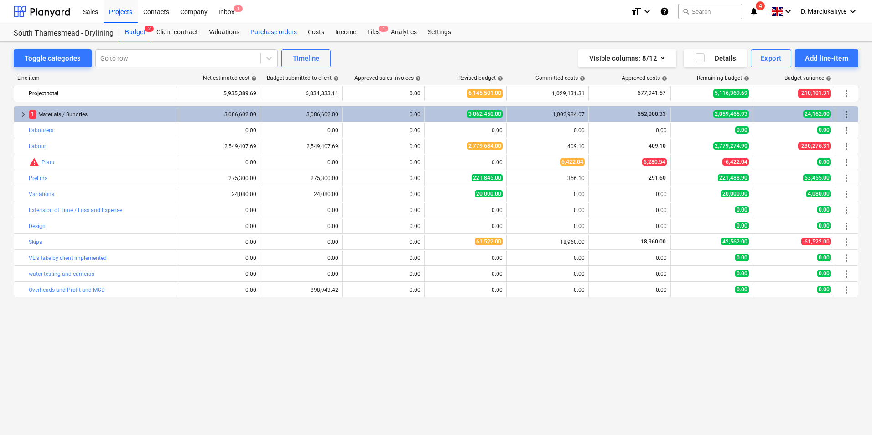
click at [283, 28] on div "Purchase orders" at bounding box center [273, 32] width 57 height 18
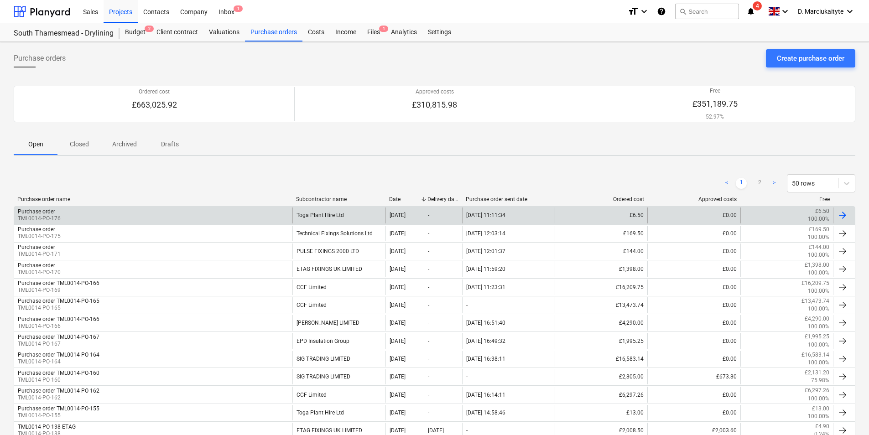
click at [102, 219] on div "Purchase order TML0014-PO-176" at bounding box center [153, 216] width 278 height 16
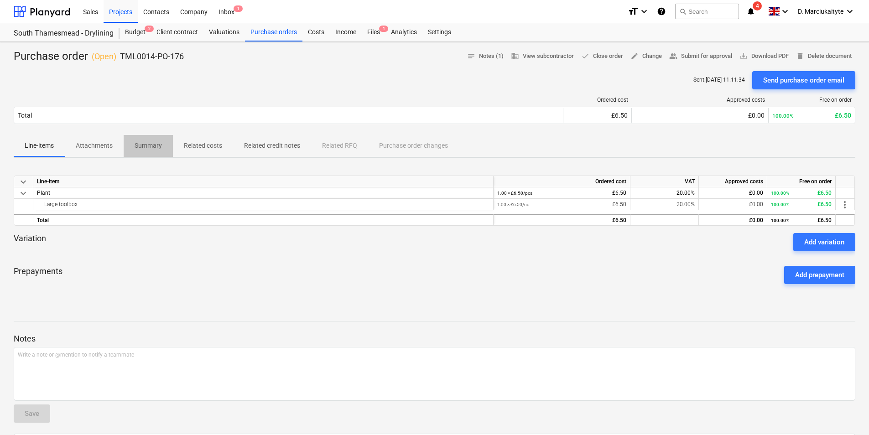
click at [157, 148] on p "Summary" at bounding box center [148, 146] width 27 height 10
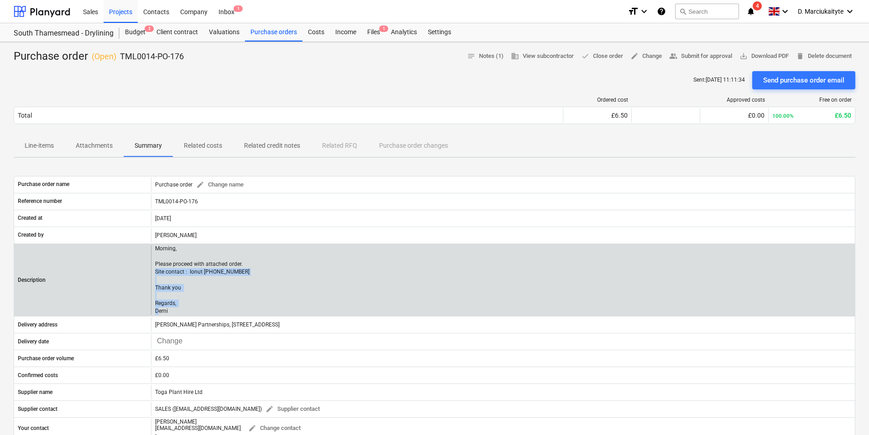
drag, startPoint x: 173, startPoint y: 309, endPoint x: 154, endPoint y: 269, distance: 44.1
click at [154, 269] on div "Morning, Please proceed with attached order. Site contact : Ionut [PHONE_NUMBER…" at bounding box center [503, 280] width 704 height 70
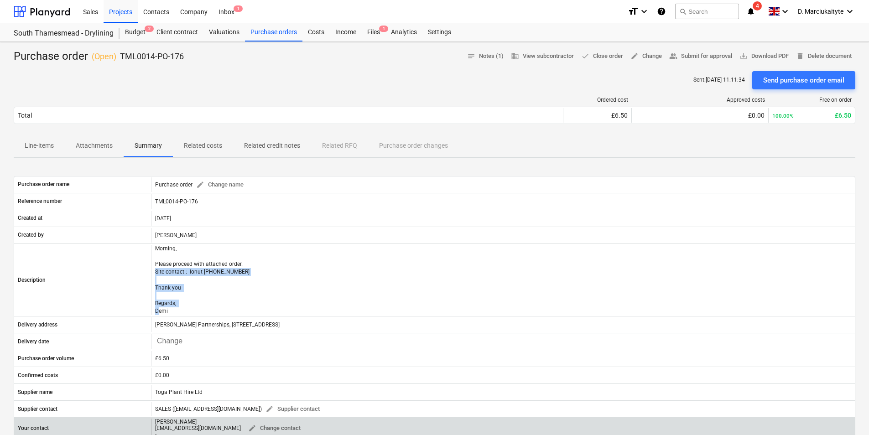
copy p "Site contact : Ionut [PHONE_NUMBER] Thank you Regards, [PERSON_NAME]"
